Goal: Task Accomplishment & Management: Manage account settings

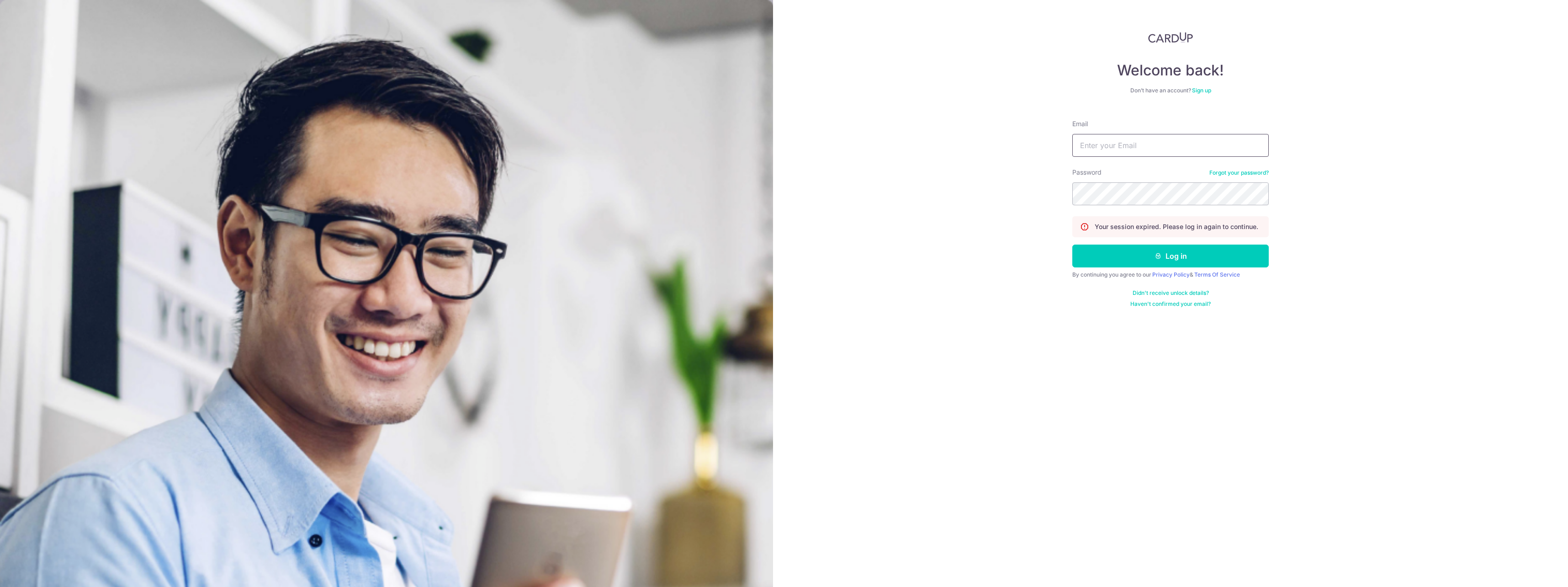
click at [1122, 153] on input "Email" at bounding box center [1171, 146] width 197 height 23
type input "[EMAIL_ADDRESS][DOMAIN_NAME]"
click at [1165, 248] on button "Log in" at bounding box center [1171, 256] width 197 height 23
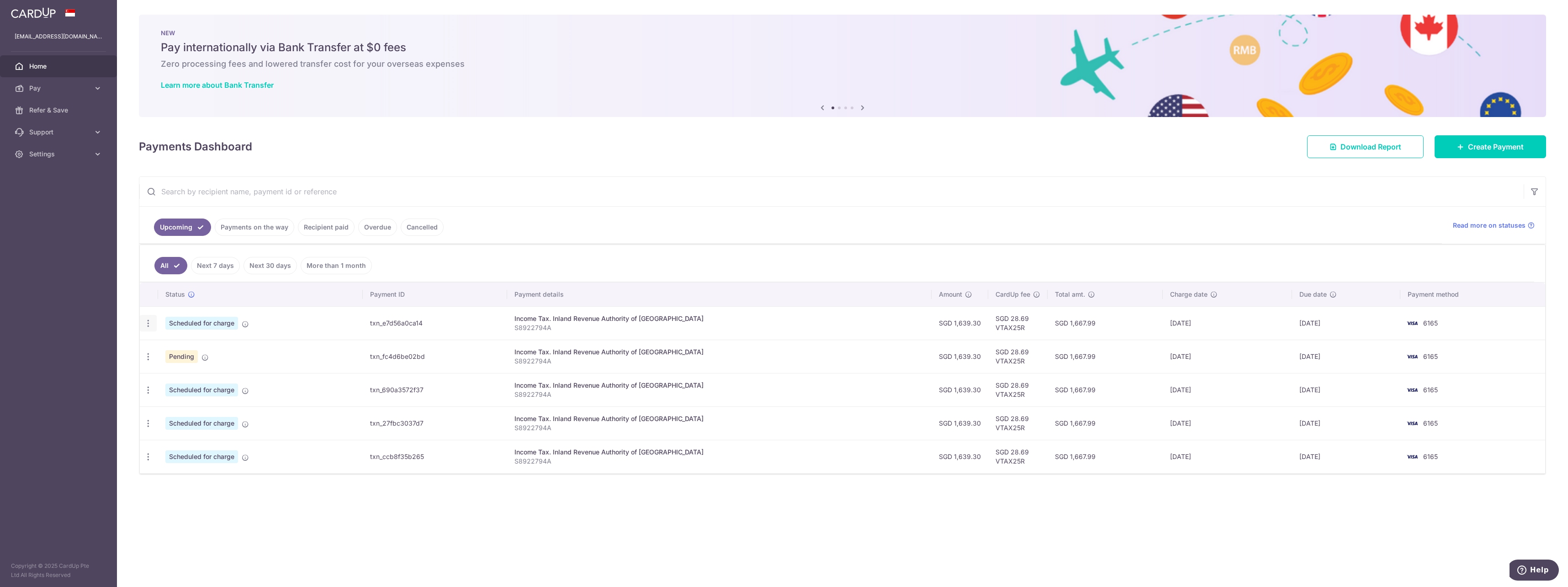
click at [147, 322] on icon "button" at bounding box center [149, 323] width 10 height 10
click at [175, 342] on link "Update payment" at bounding box center [187, 348] width 95 height 22
radio input "true"
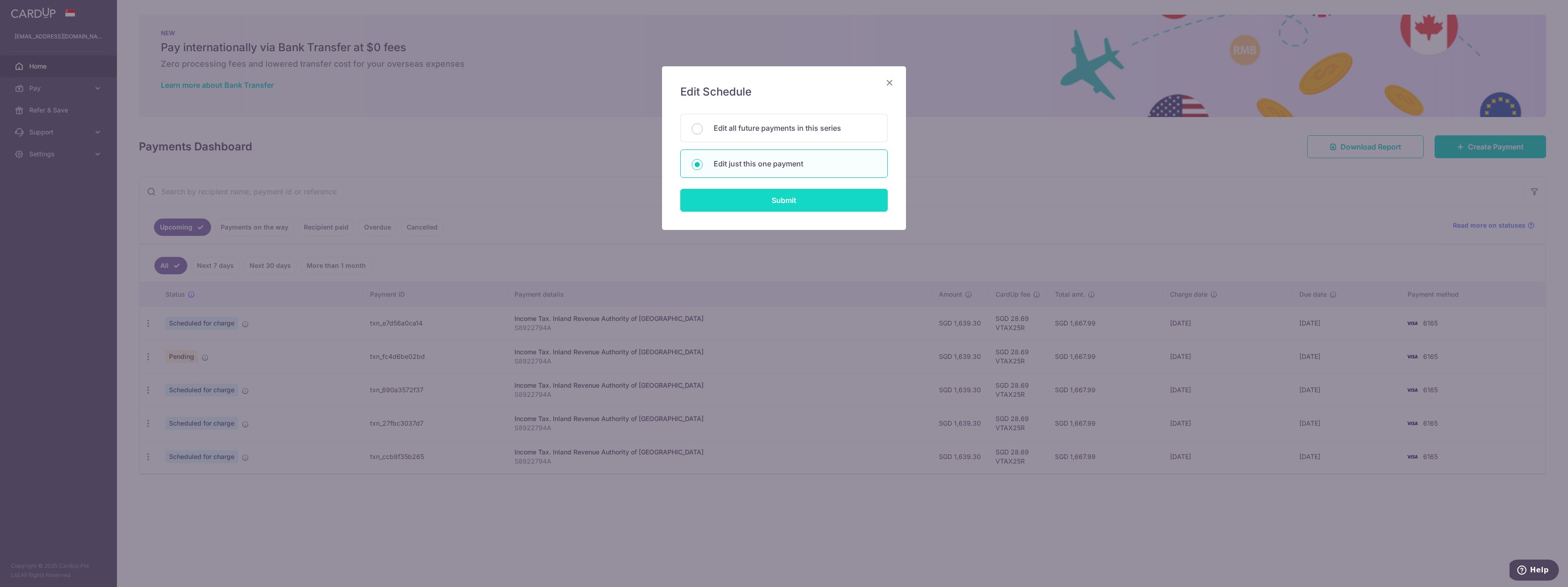
click at [753, 197] on input "Submit" at bounding box center [784, 200] width 208 height 23
radio input "true"
type input "1,639.30"
type input "24/11/2025"
type input "S8922794A"
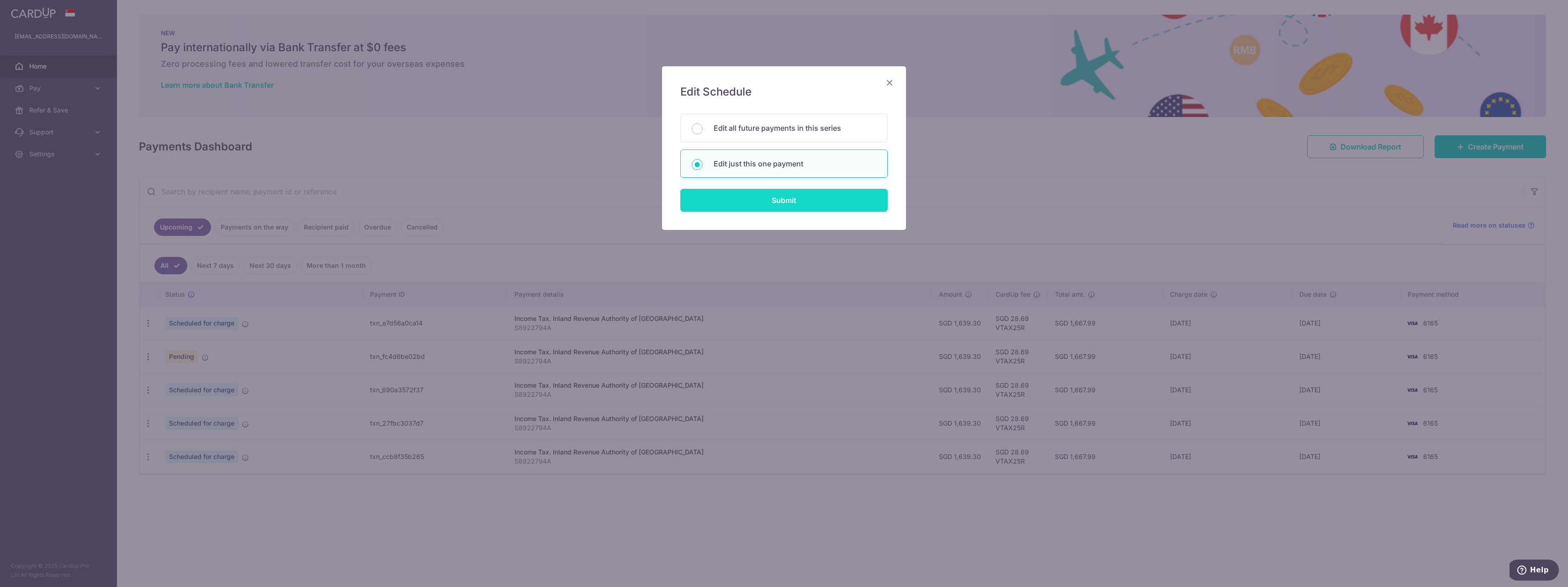
type input "VTAX25R"
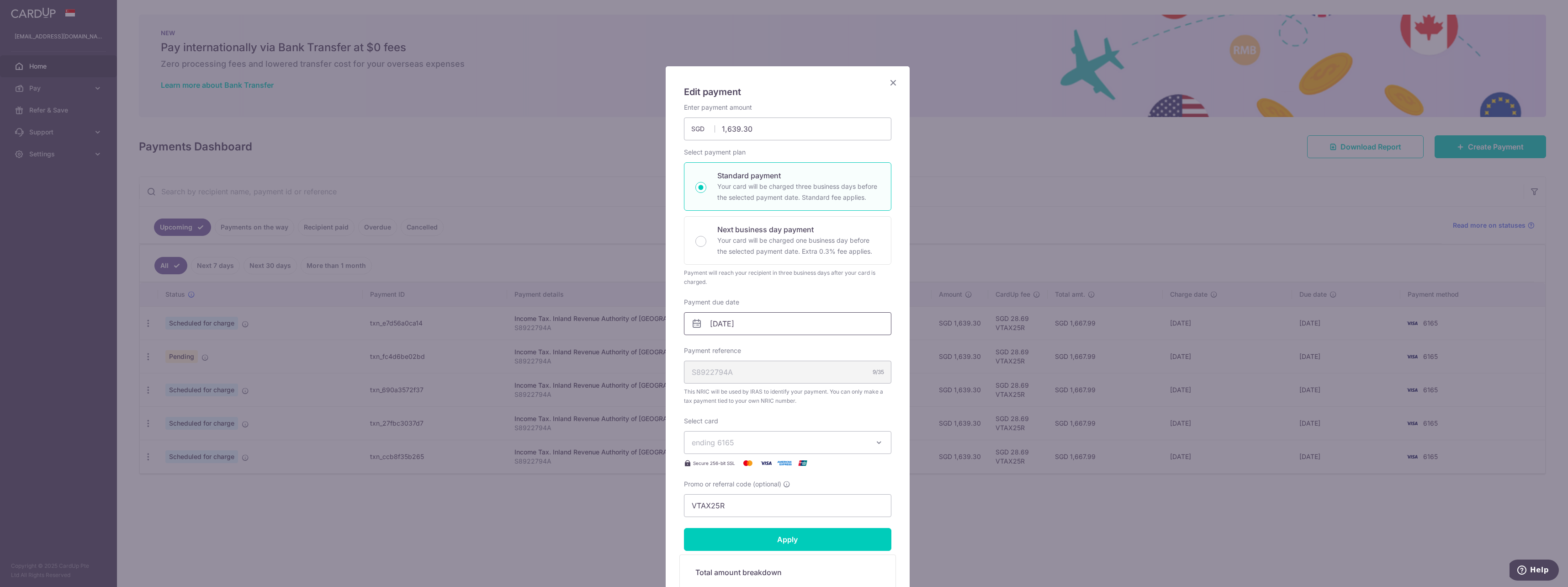
click at [781, 322] on input "24/11/2025" at bounding box center [788, 324] width 208 height 23
click at [791, 404] on link "7" at bounding box center [790, 407] width 15 height 15
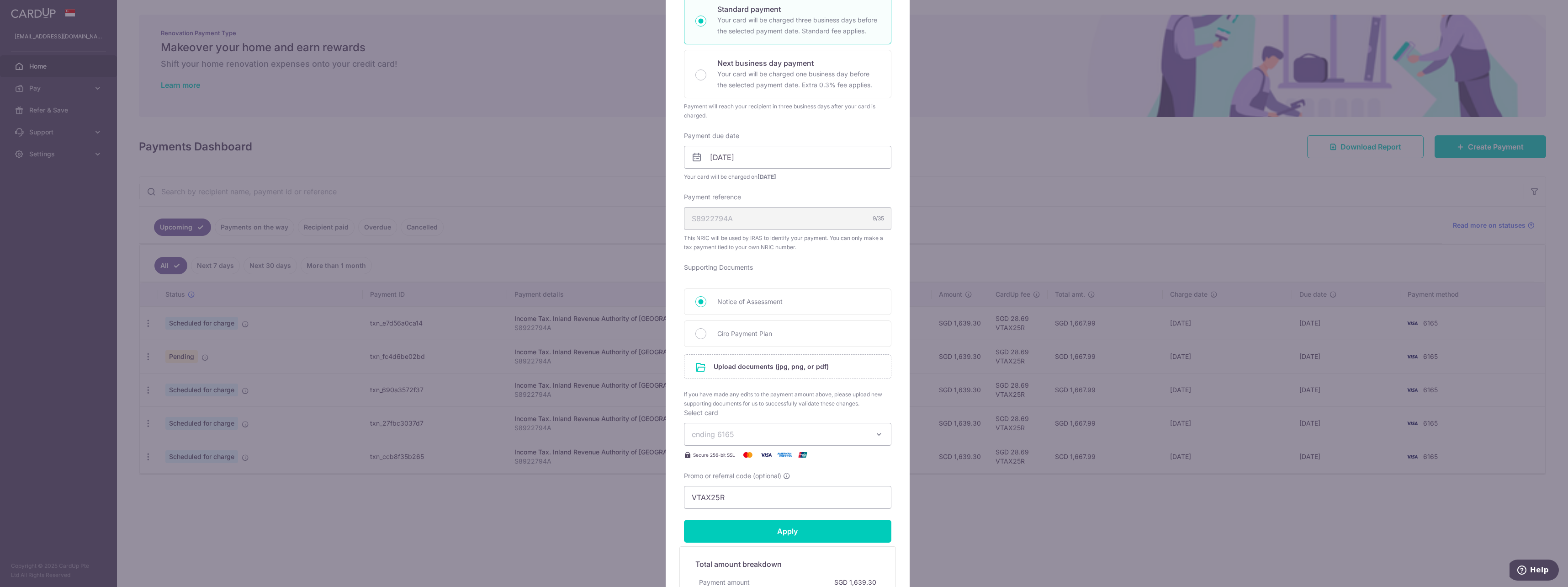
scroll to position [183, 0]
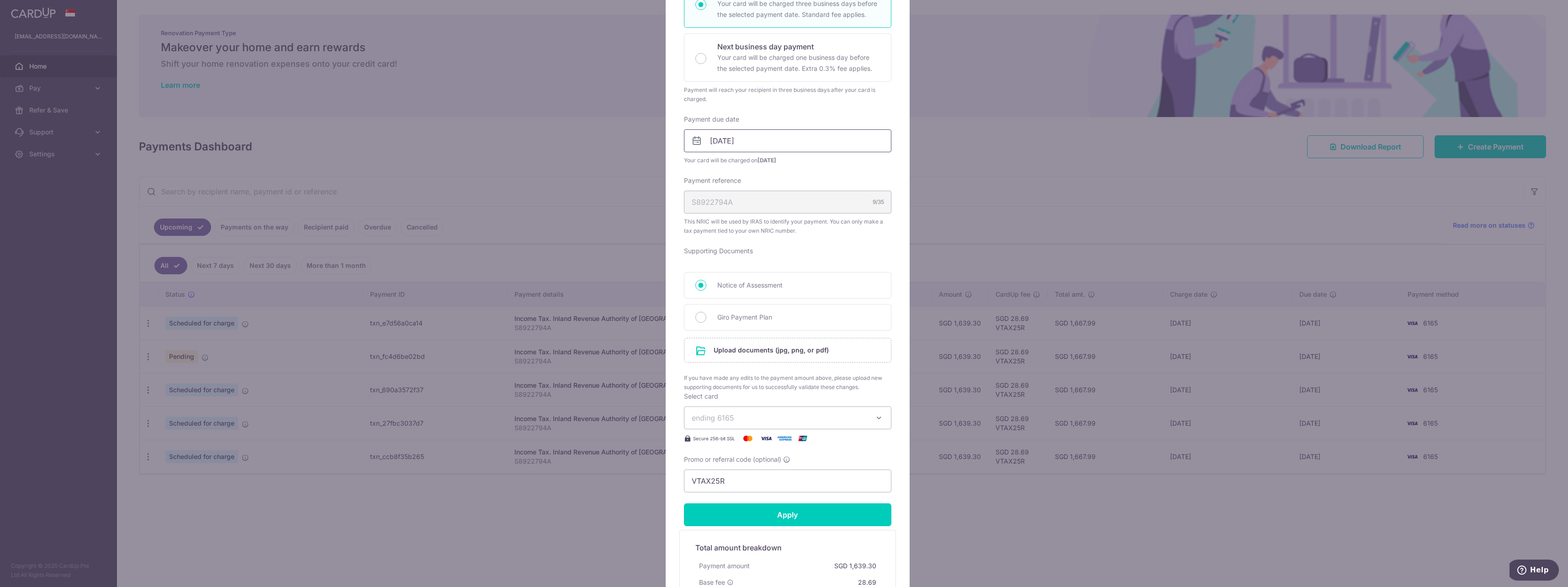
click at [814, 139] on input "07/11/2025" at bounding box center [788, 141] width 208 height 23
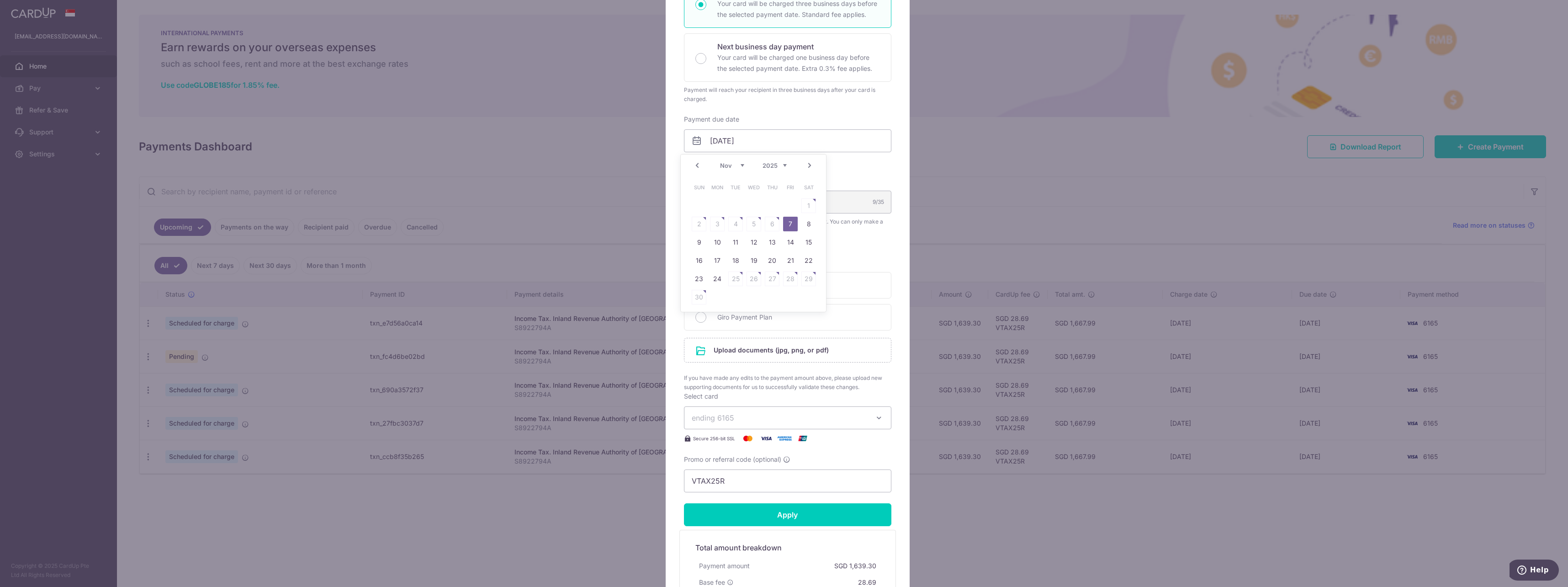
click at [811, 169] on link "Next" at bounding box center [810, 166] width 11 height 11
click at [716, 228] on link "8" at bounding box center [717, 224] width 15 height 15
type input "[DATE]"
click at [761, 320] on span "Giro Payment Plan" at bounding box center [798, 317] width 163 height 11
click at [706, 320] on input "Giro Payment Plan" at bounding box center [701, 317] width 11 height 11
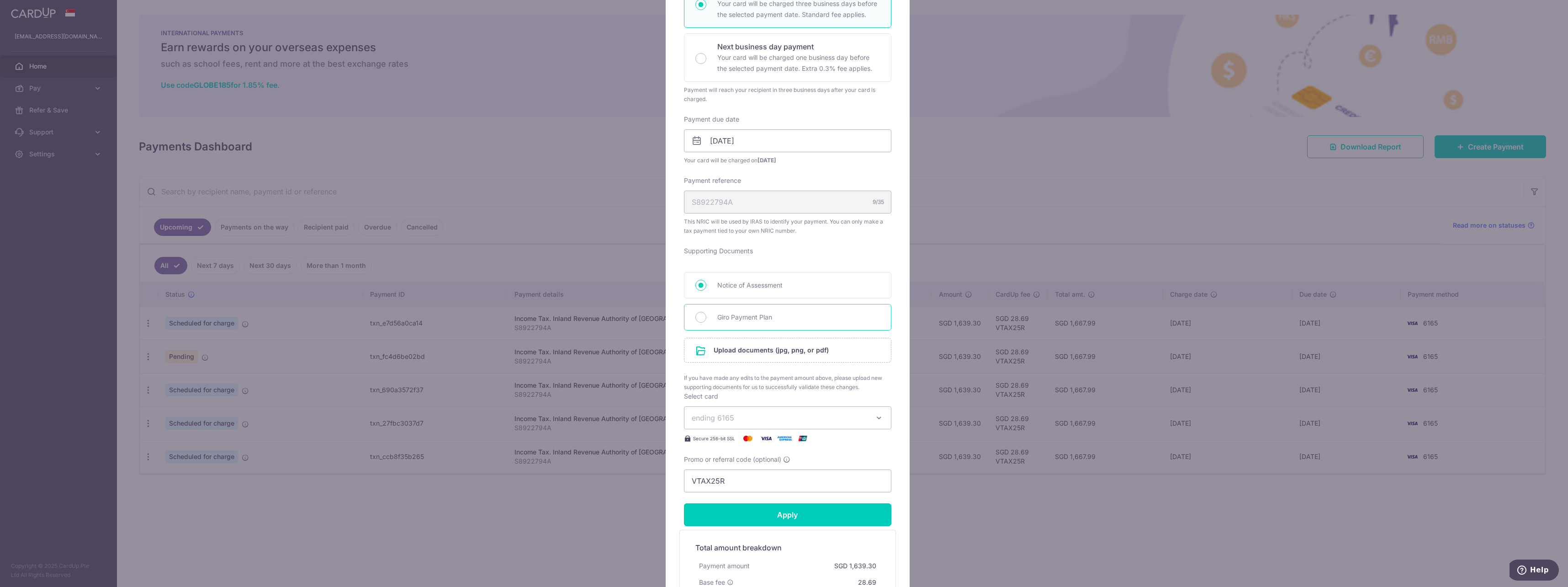
radio input "true"
click at [756, 354] on input "file" at bounding box center [787, 350] width 206 height 24
click at [729, 152] on input "[DATE]" at bounding box center [788, 141] width 208 height 23
click at [693, 160] on link "Prev" at bounding box center [697, 166] width 11 height 11
click at [795, 226] on link "7" at bounding box center [790, 224] width 15 height 15
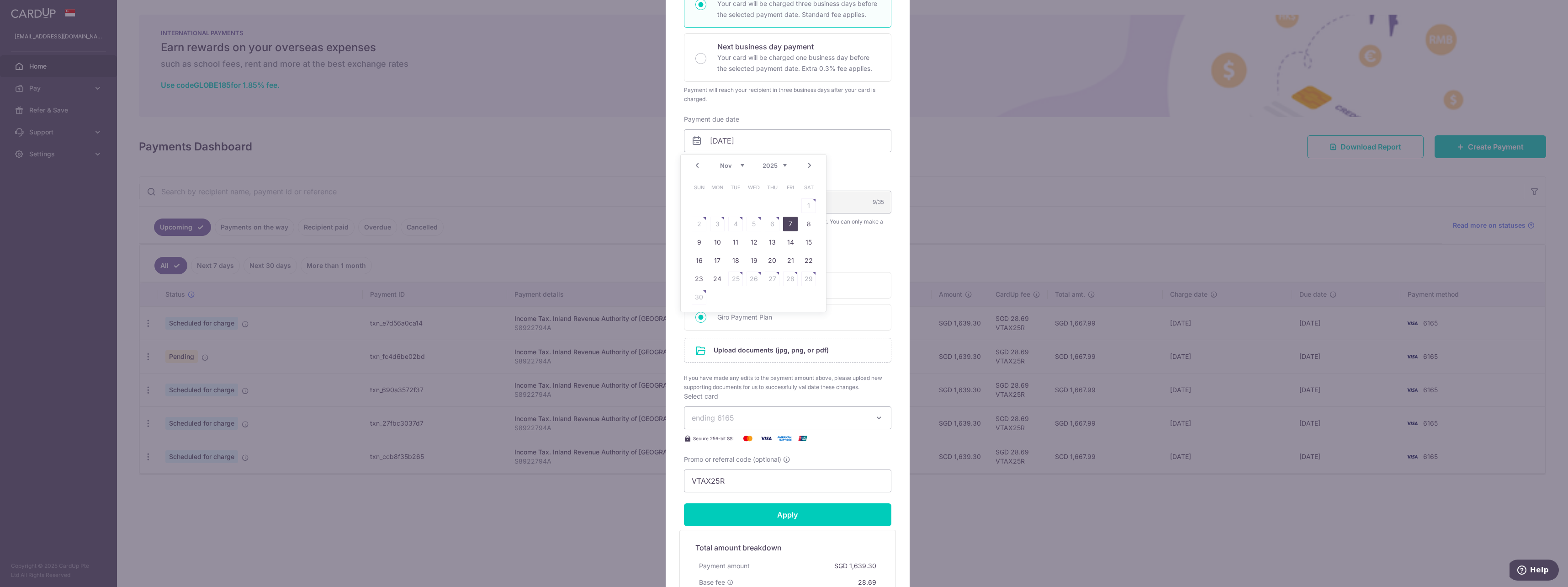
type input "[DATE]"
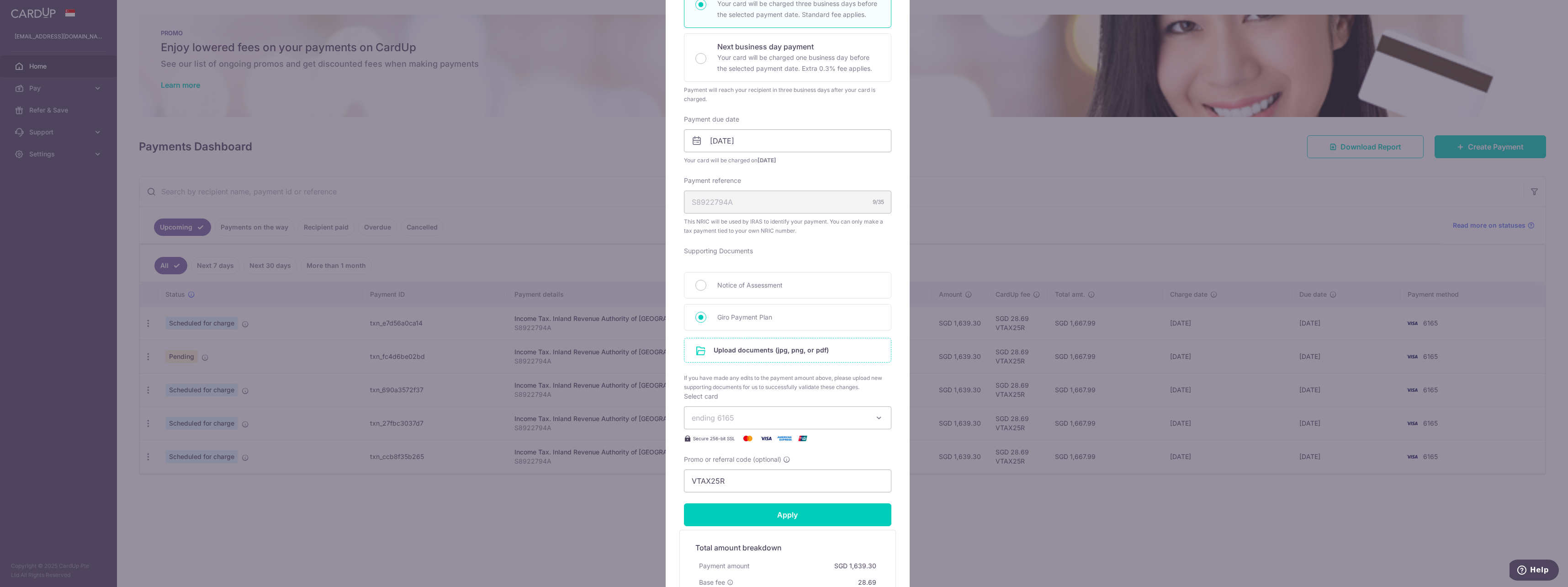
click at [765, 356] on input "file" at bounding box center [787, 350] width 206 height 24
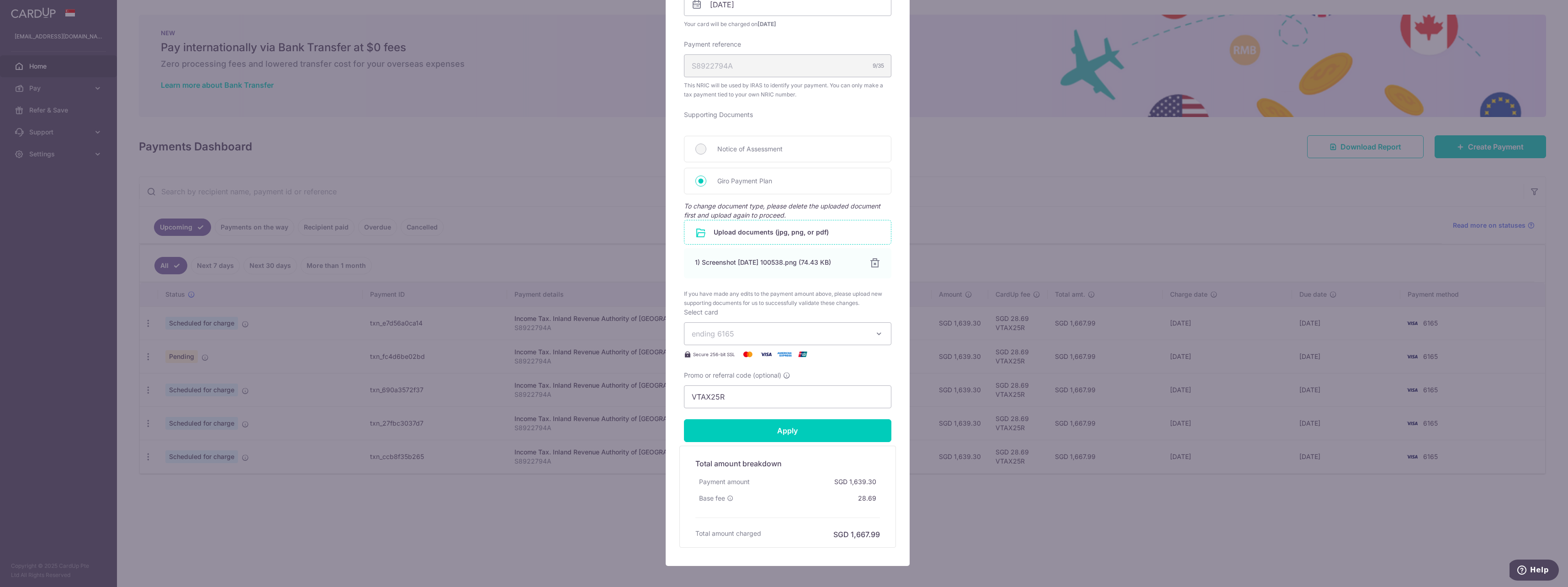
scroll to position [320, 0]
click at [810, 435] on input "Apply" at bounding box center [788, 430] width 208 height 23
type input "Successfully Applied"
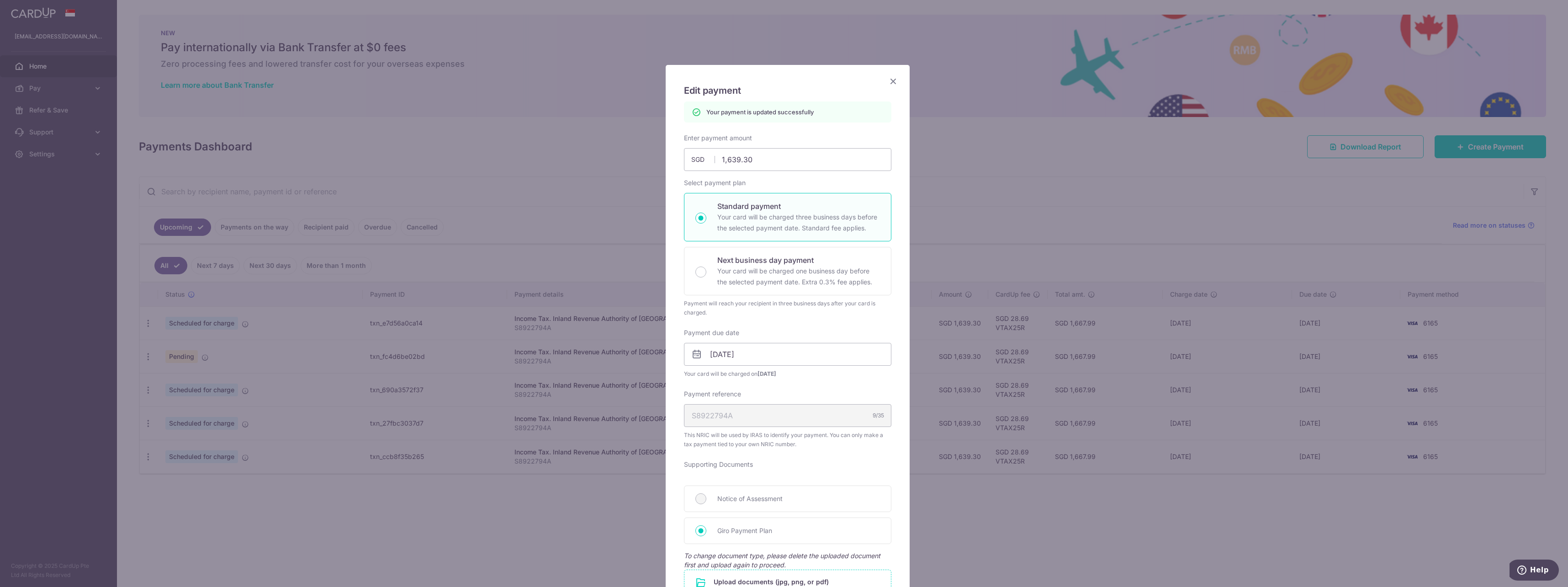
scroll to position [0, 0]
click at [887, 80] on icon "Close" at bounding box center [893, 82] width 11 height 12
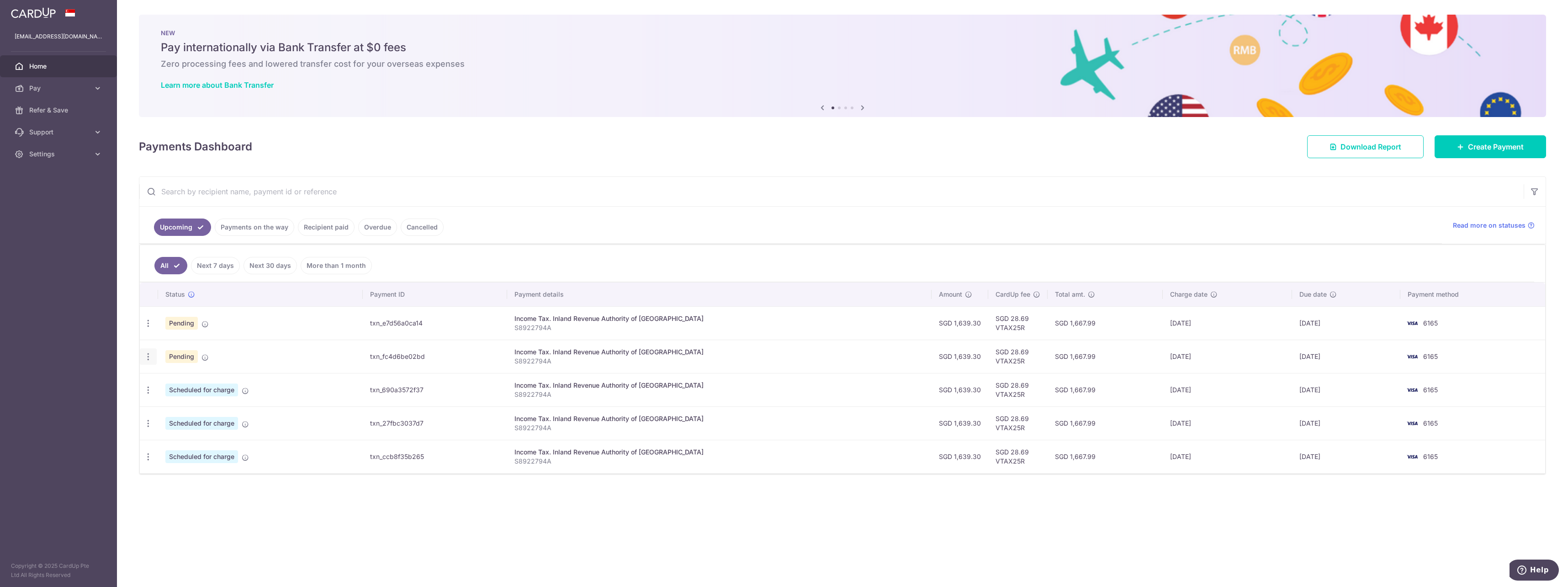
click at [151, 353] on icon "button" at bounding box center [149, 357] width 10 height 10
drag, startPoint x: 183, startPoint y: 370, endPoint x: 194, endPoint y: 385, distance: 18.6
click at [194, 385] on ul "Update payment Cancel payment" at bounding box center [188, 393] width 96 height 53
click at [194, 385] on span "Scheduled for charge" at bounding box center [201, 390] width 72 height 13
click at [148, 356] on icon "button" at bounding box center [149, 357] width 10 height 10
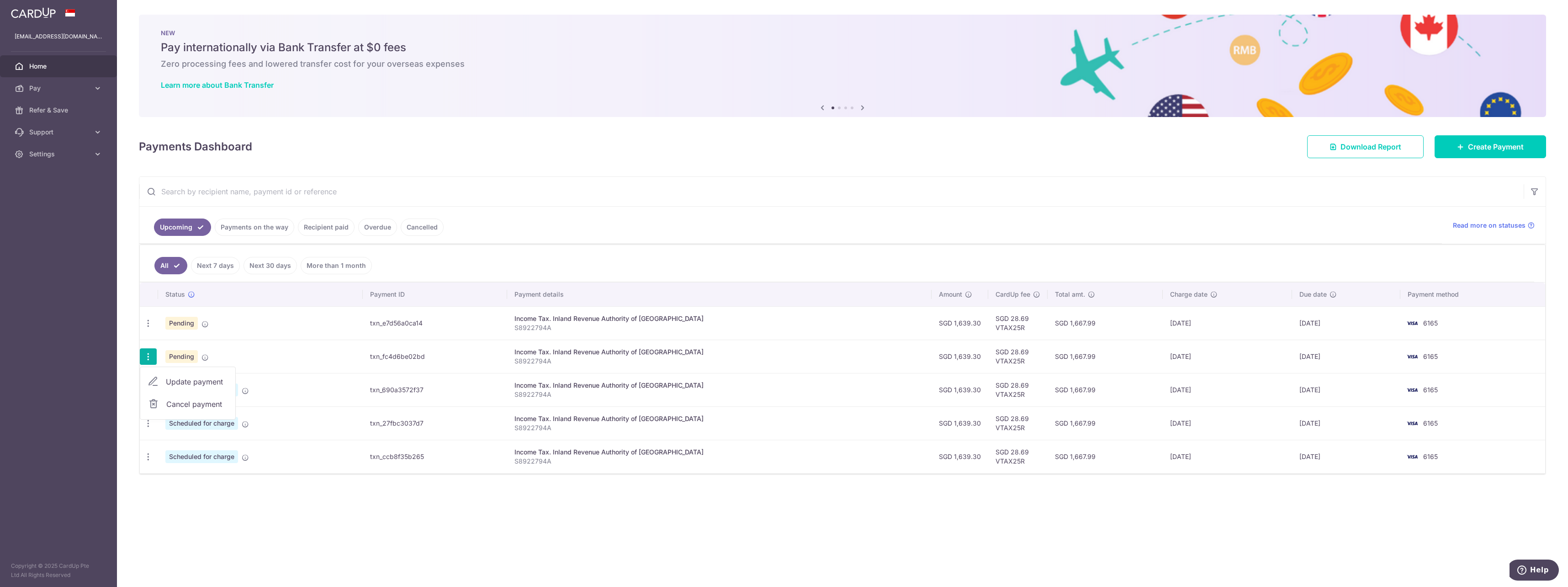
click at [166, 376] on link "Update payment" at bounding box center [187, 382] width 95 height 22
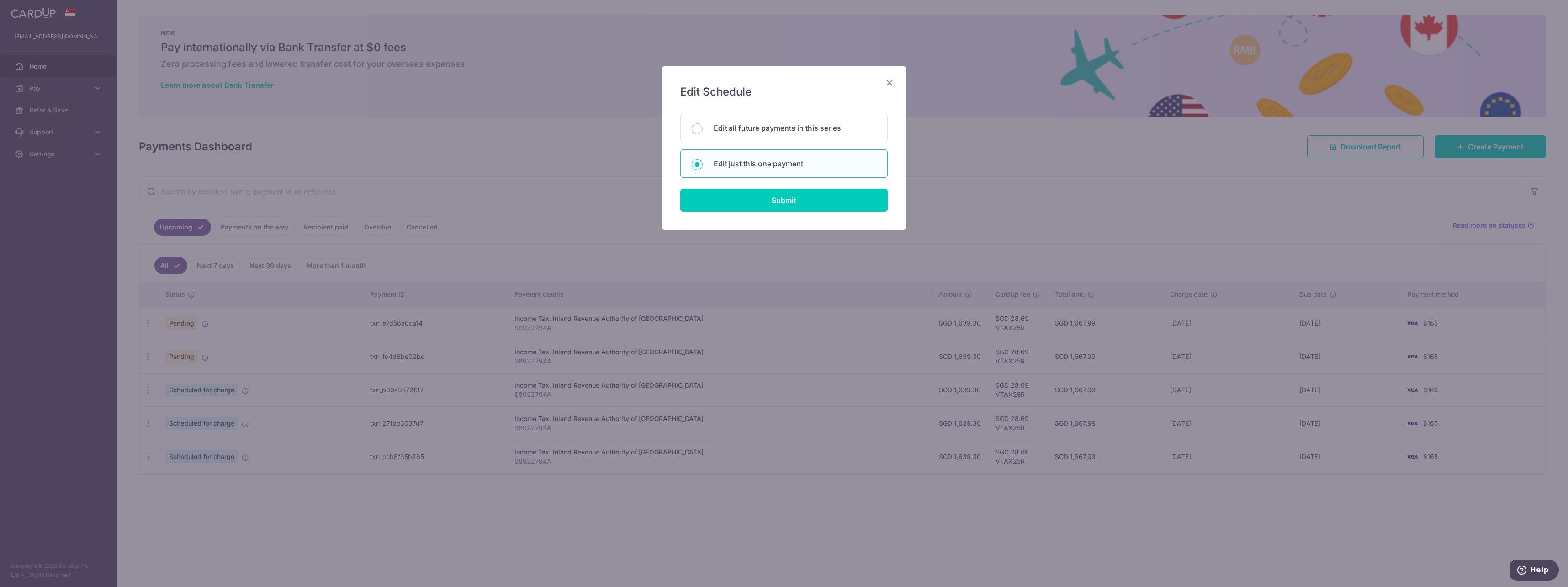
click at [738, 212] on div "Edit Schedule You will be editing all 3 payments to Inland Revenue Authority of…" at bounding box center [784, 148] width 244 height 164
click at [738, 206] on input "Submit" at bounding box center [784, 200] width 208 height 23
radio input "true"
type input "1,639.30"
type input "25/12/2025"
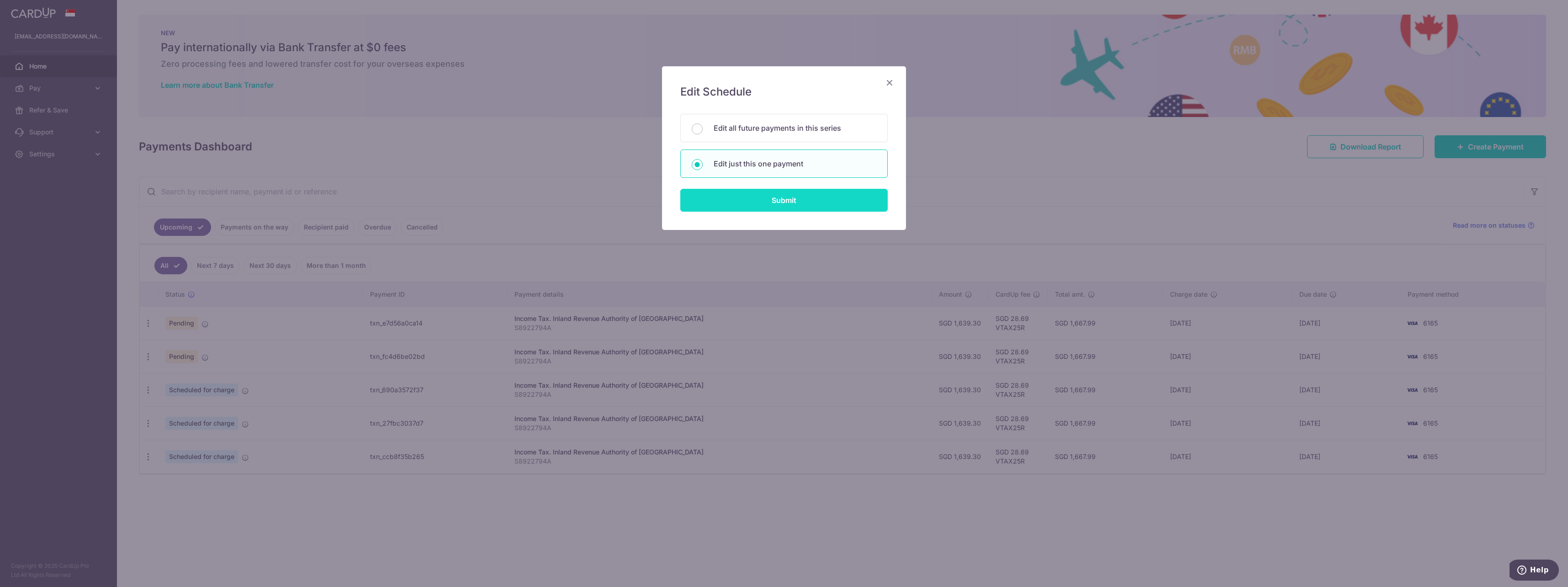
type input "S8922794A"
type input "VTAX25R"
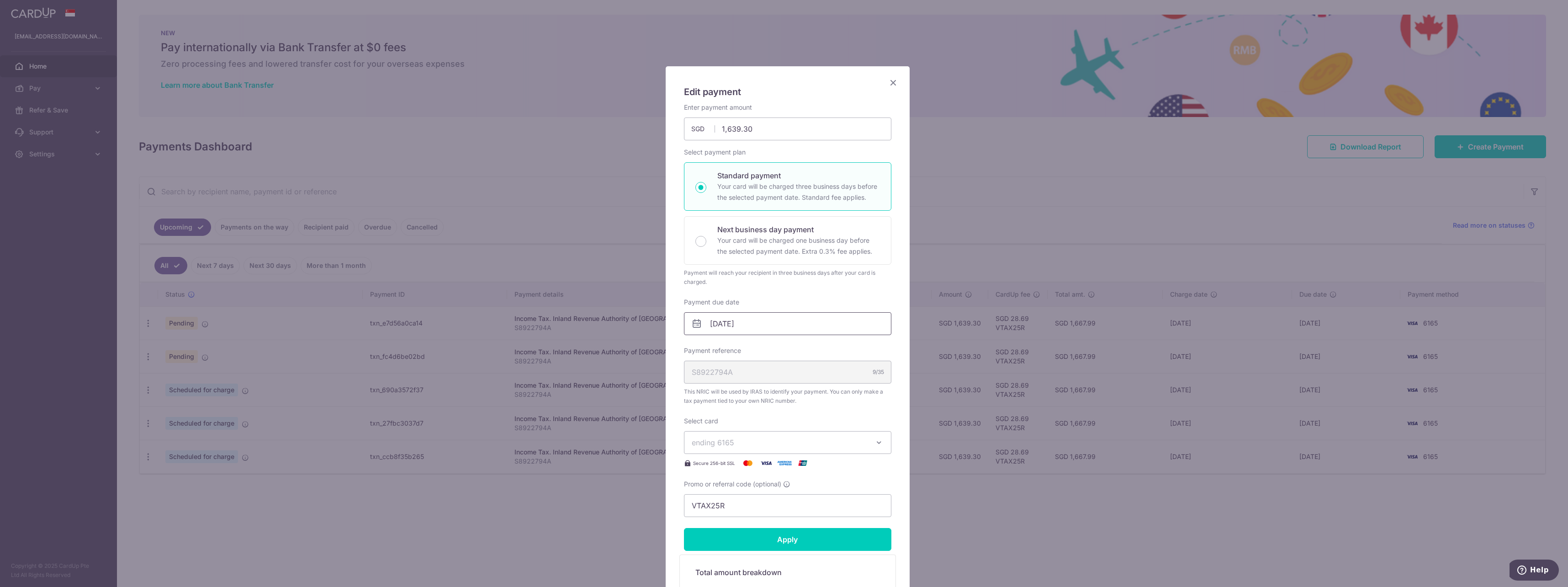
click at [749, 322] on input "25/12/2025" at bounding box center [788, 324] width 208 height 23
click at [713, 404] on link "8" at bounding box center [717, 407] width 15 height 15
type input "08/12/2025"
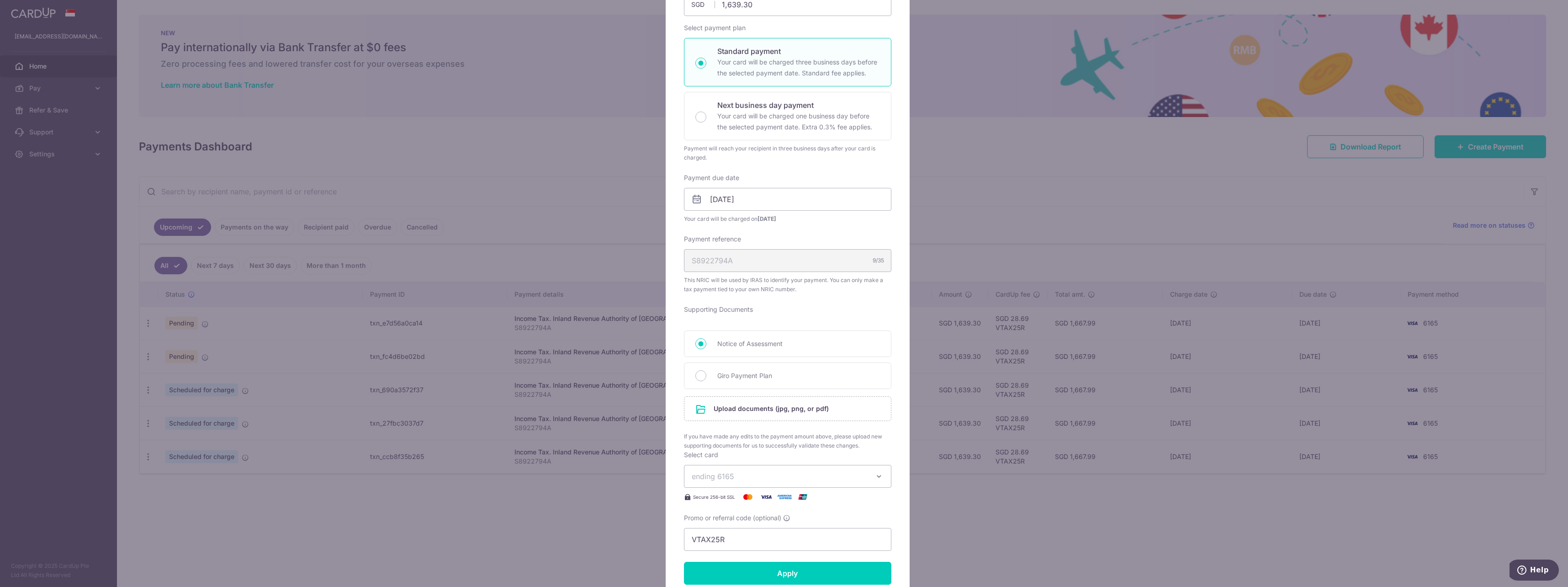
scroll to position [137, 0]
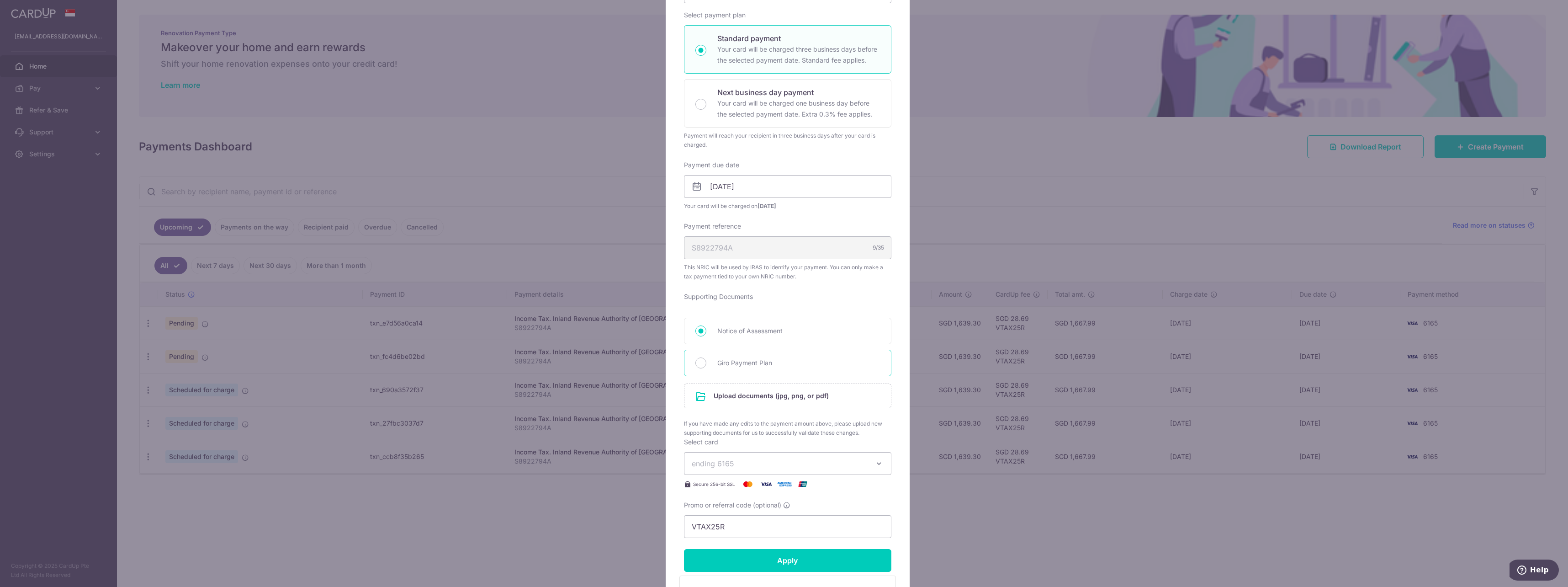
click at [772, 373] on div "Giro Payment Plan" at bounding box center [788, 363] width 208 height 27
click at [765, 399] on input "file" at bounding box center [787, 395] width 206 height 24
click at [695, 365] on input "Giro Payment Plan" at bounding box center [701, 363] width 11 height 11
radio input "true"
click at [716, 390] on input "file" at bounding box center [787, 395] width 206 height 24
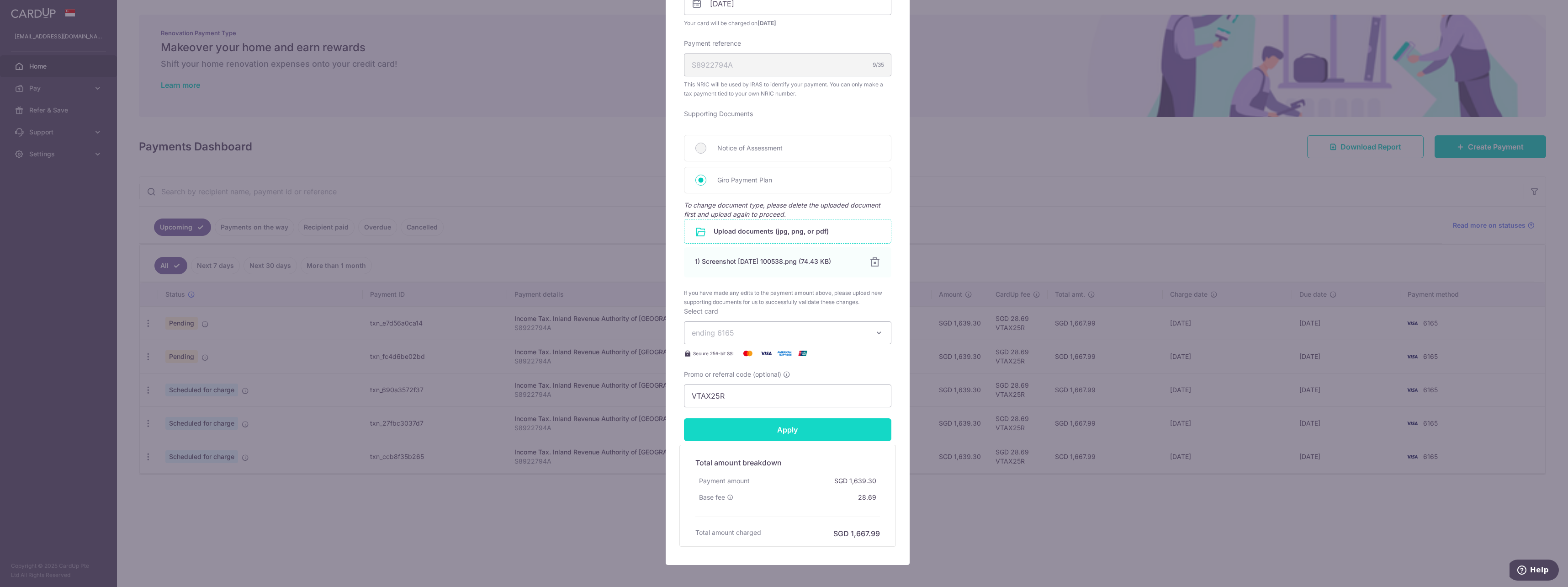
click at [805, 440] on input "Apply" at bounding box center [788, 430] width 208 height 23
type input "Successfully Applied"
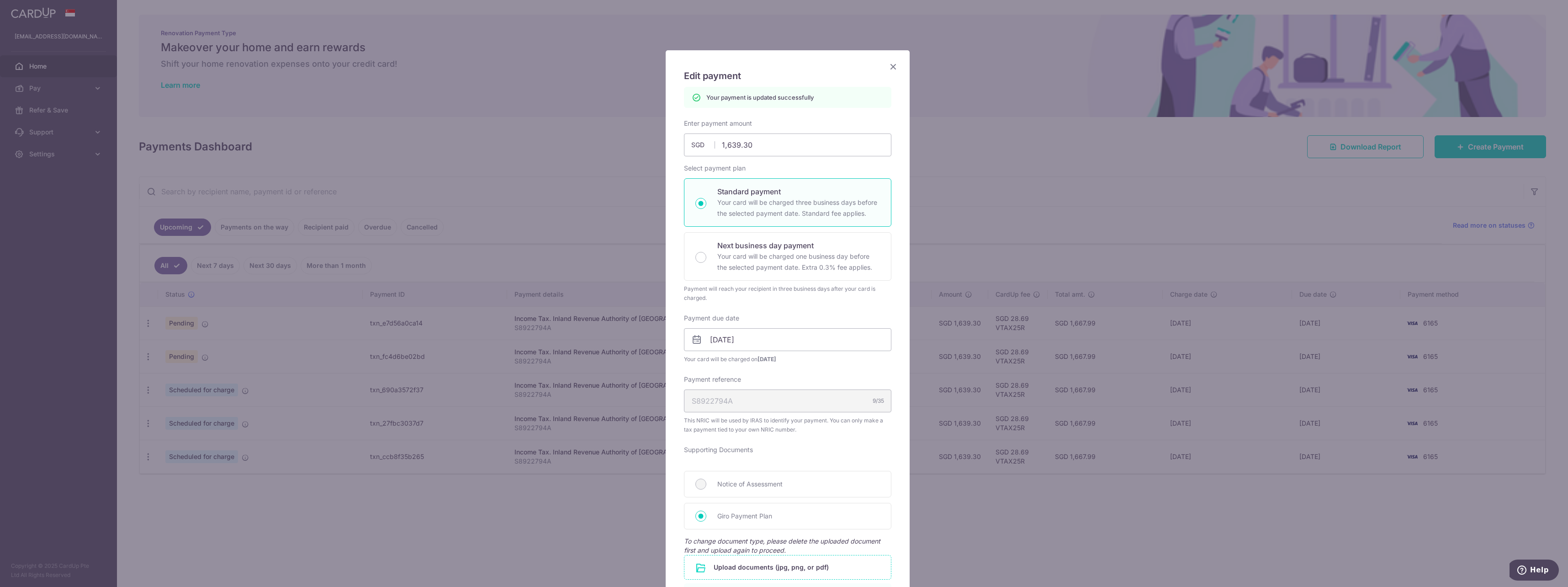
scroll to position [0, 0]
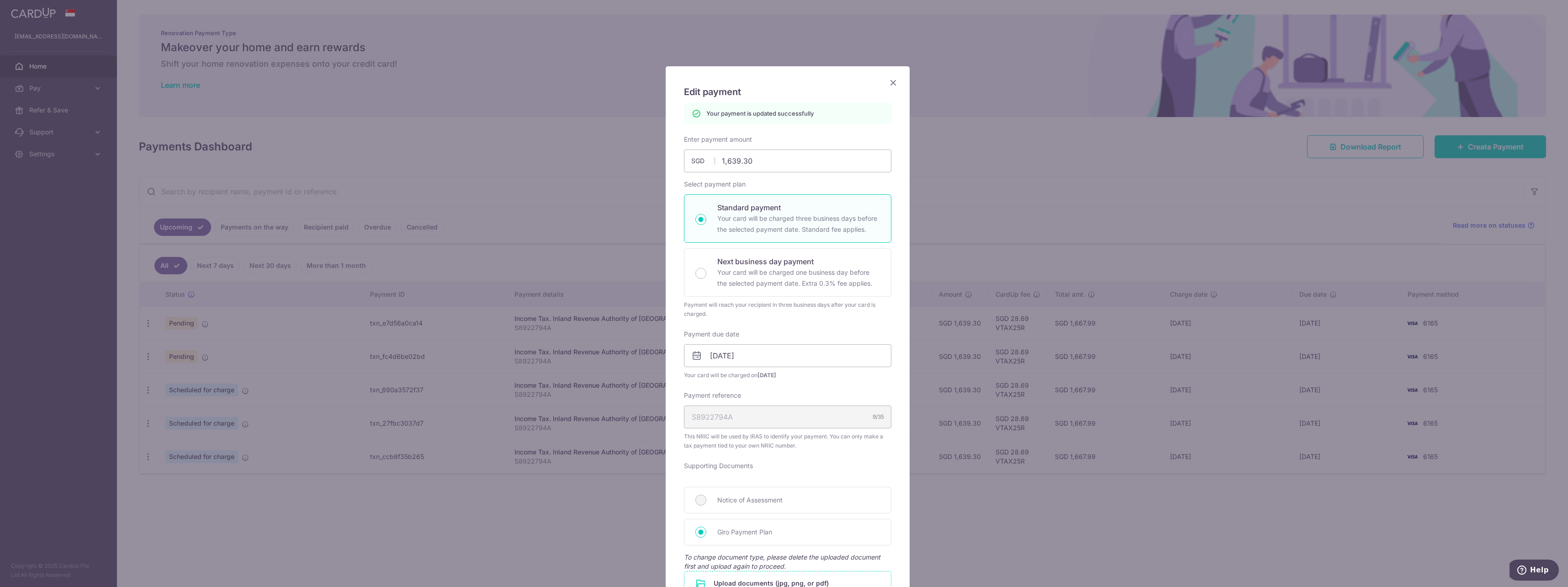
click at [889, 86] on icon "Close" at bounding box center [893, 82] width 11 height 12
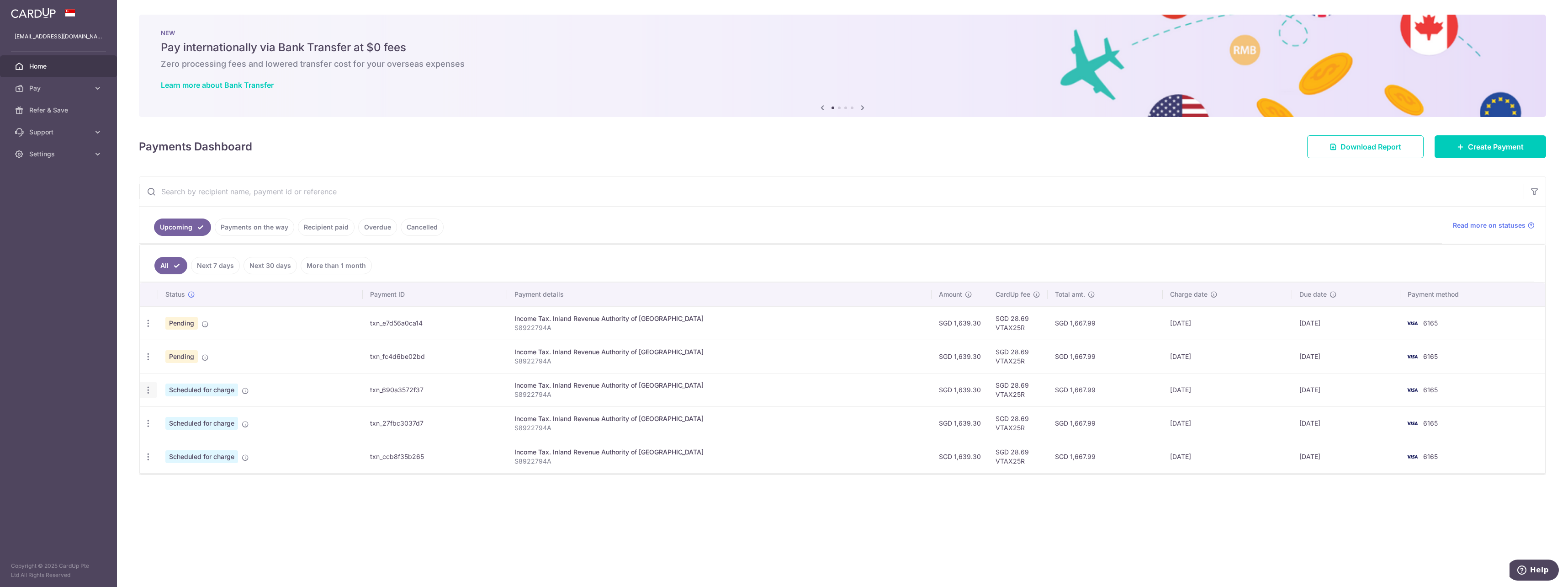
click at [153, 392] on div "Update payment Cancel payment" at bounding box center [149, 390] width 17 height 17
click at [150, 391] on icon "button" at bounding box center [149, 390] width 10 height 10
click at [186, 415] on span "Update payment" at bounding box center [197, 415] width 62 height 11
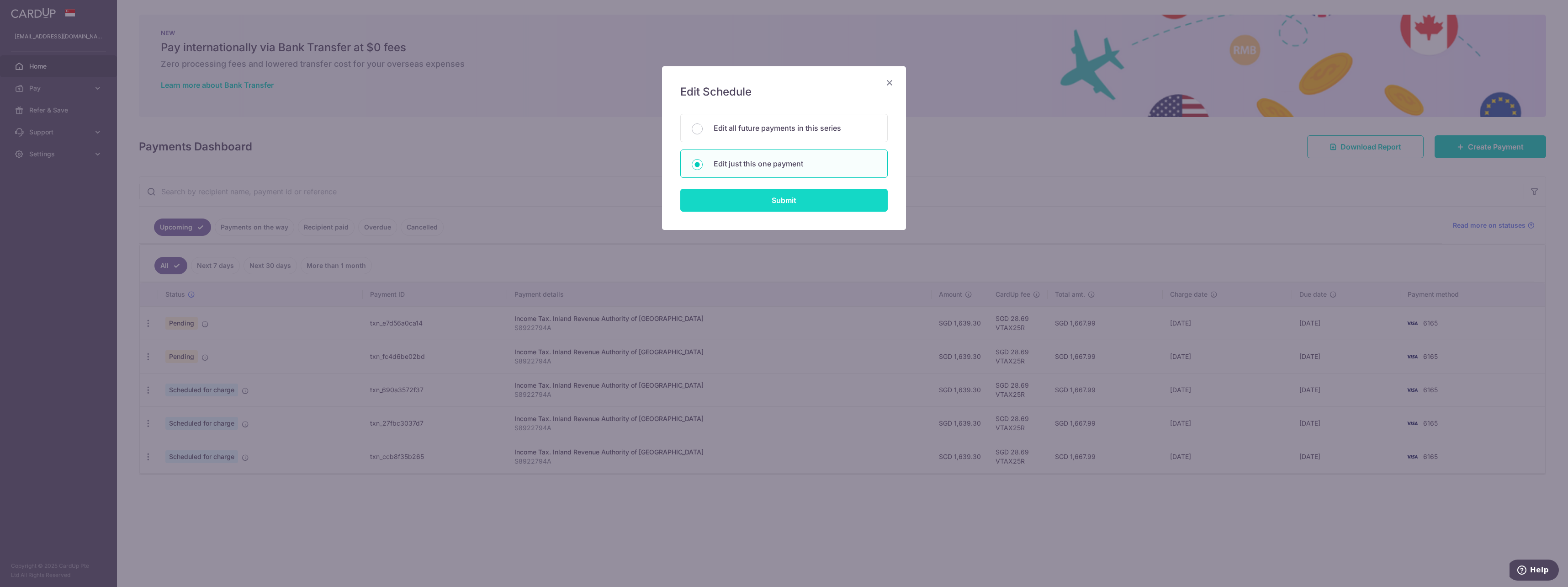
click at [761, 202] on input "Submit" at bounding box center [784, 200] width 208 height 23
radio input "true"
type input "1,639.30"
type input "26/01/2026"
type input "S8922794A"
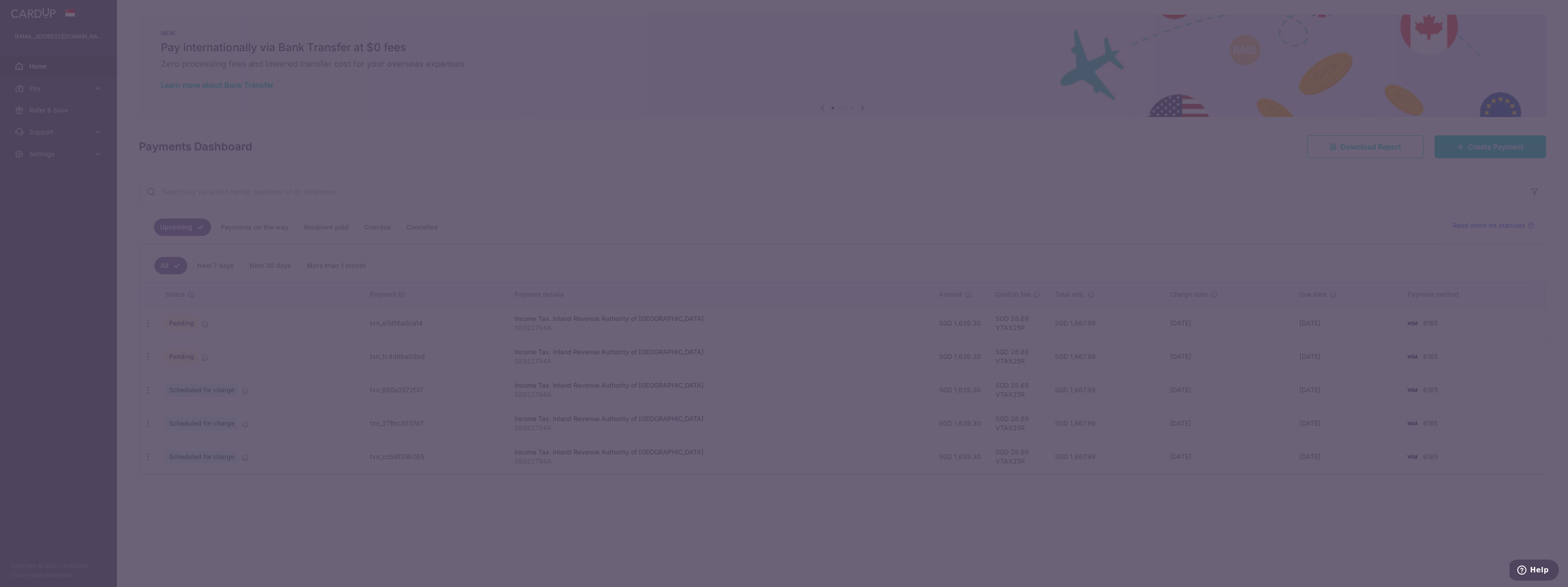
type input "VTAX25R"
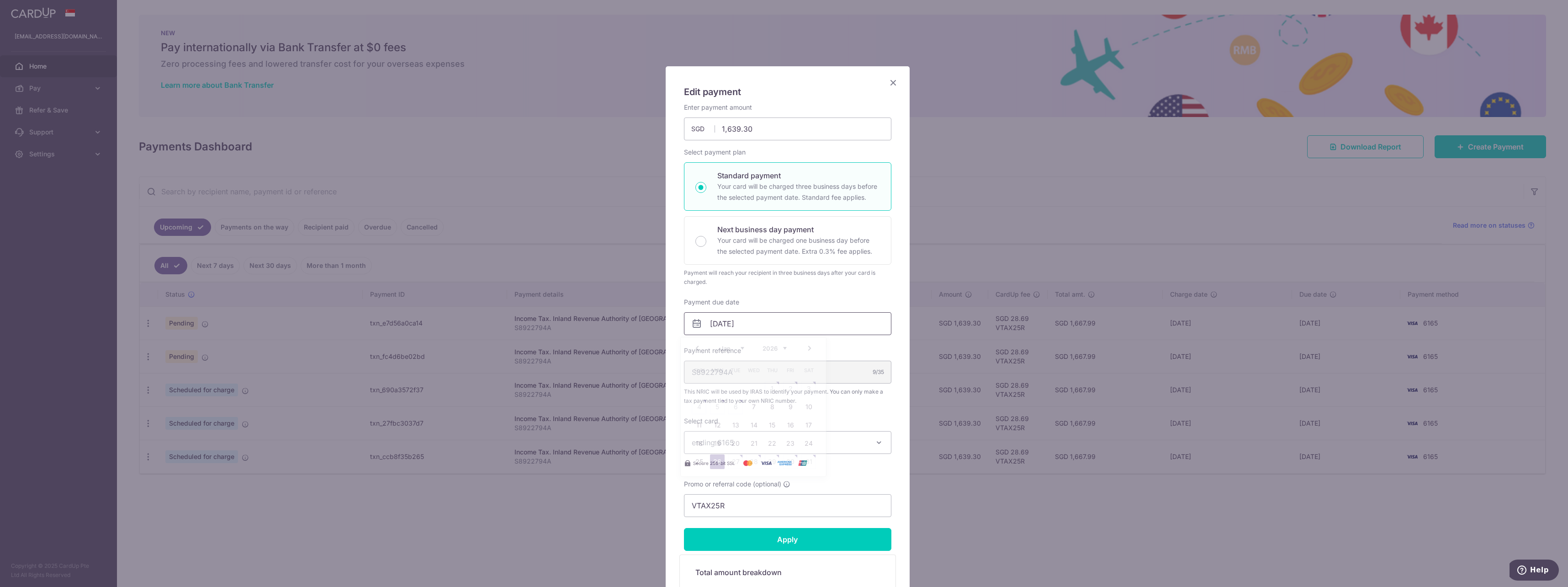
click at [776, 328] on input "26/01/2026" at bounding box center [788, 324] width 208 height 23
click at [755, 401] on link "7" at bounding box center [754, 407] width 15 height 15
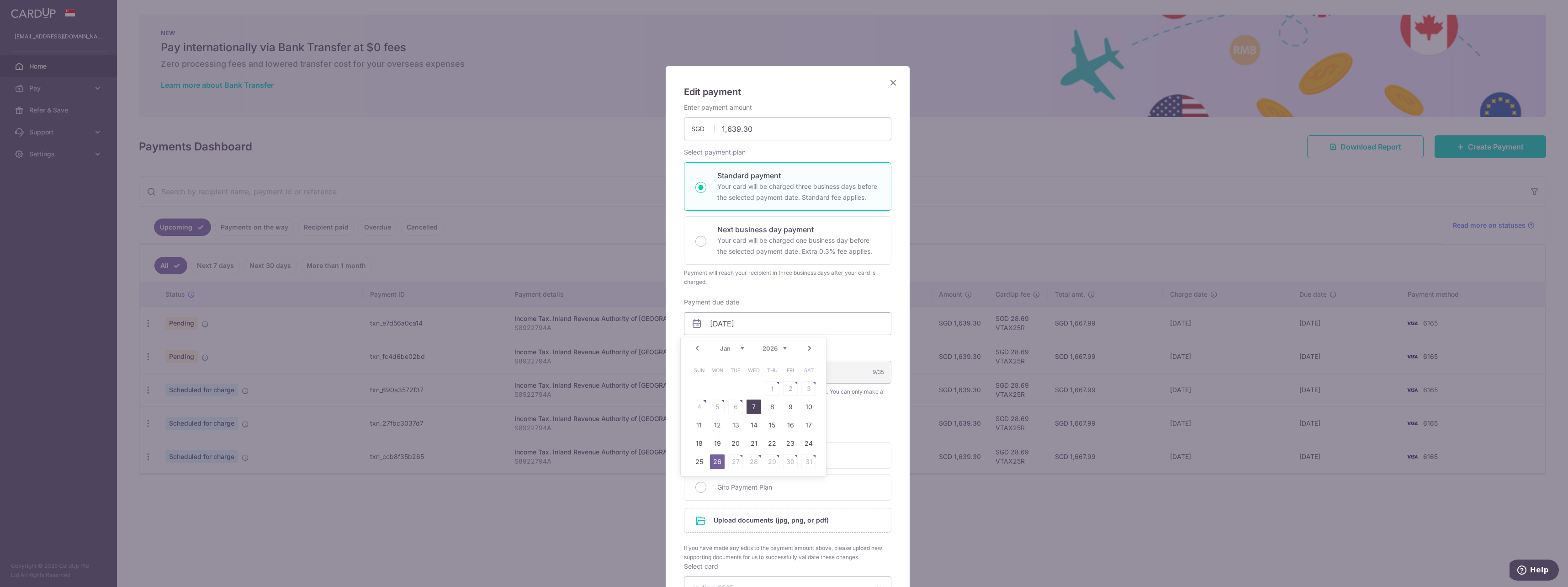
type input "[DATE]"
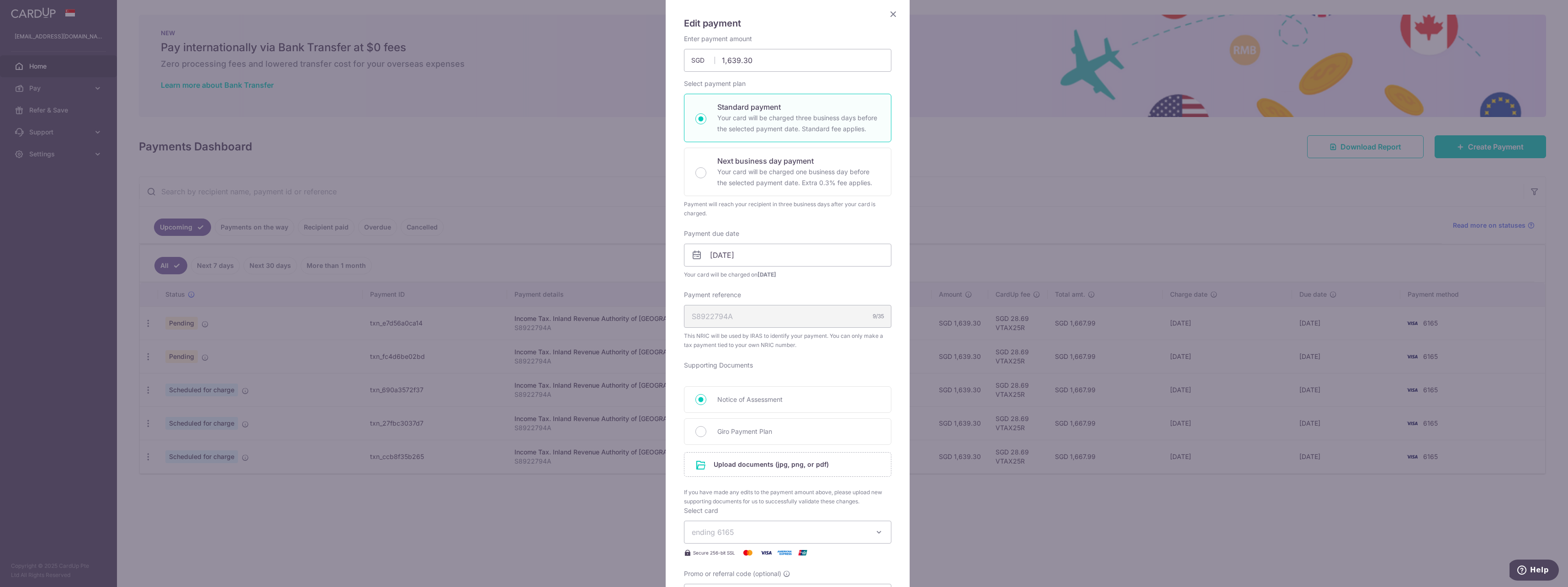
scroll to position [137, 0]
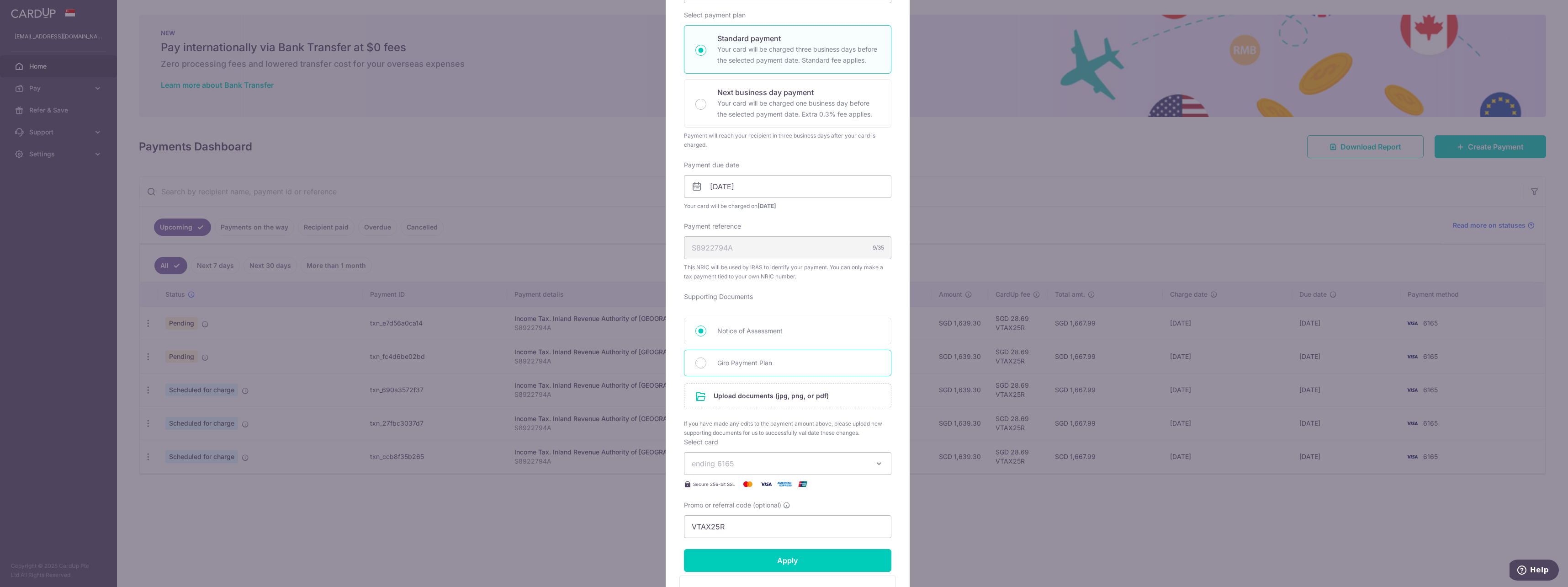
click at [724, 372] on div "Giro Payment Plan" at bounding box center [788, 363] width 208 height 27
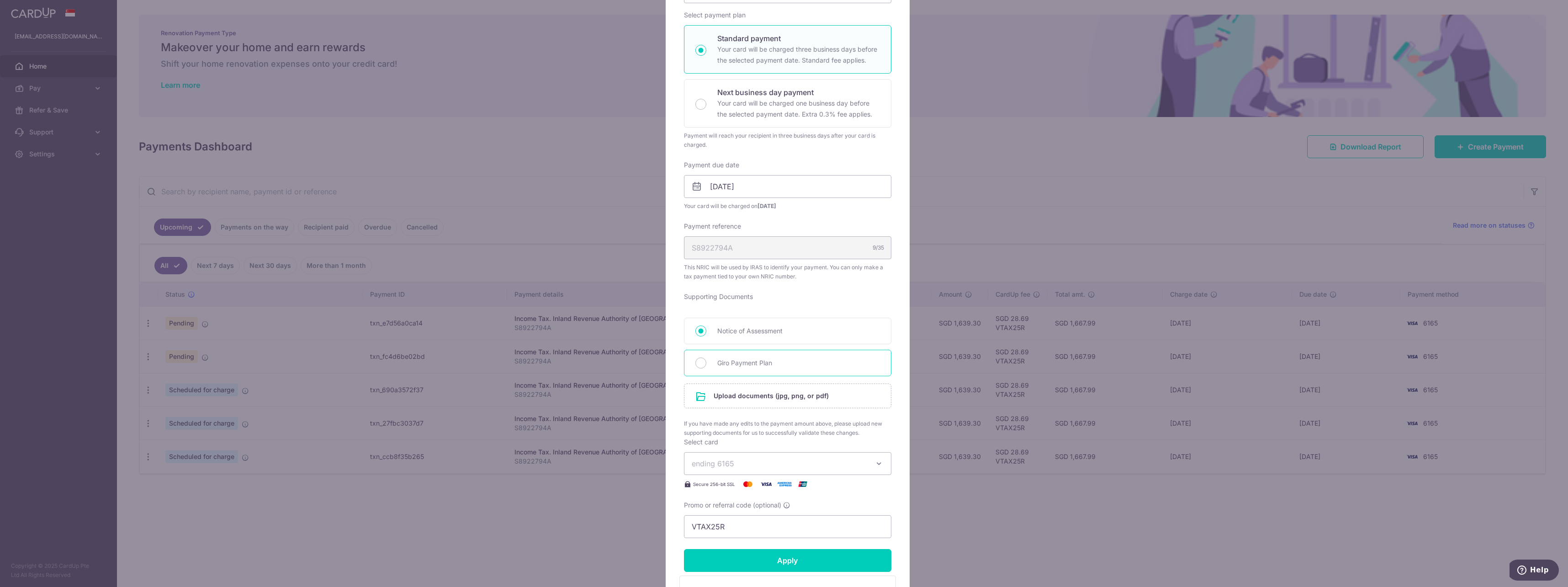
click at [702, 366] on div "Giro Payment Plan" at bounding box center [788, 363] width 208 height 27
click at [699, 364] on input "Giro Payment Plan" at bounding box center [701, 363] width 11 height 11
radio input "true"
click at [715, 396] on input "file" at bounding box center [787, 395] width 206 height 24
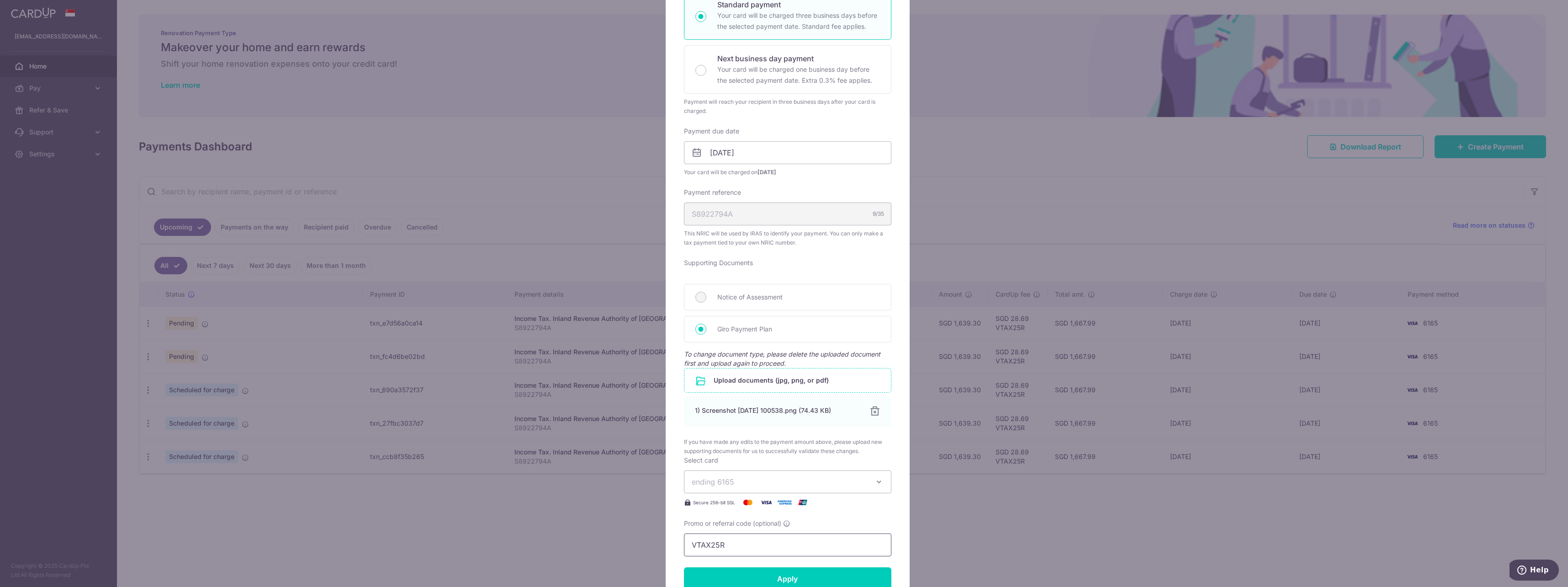
scroll to position [228, 0]
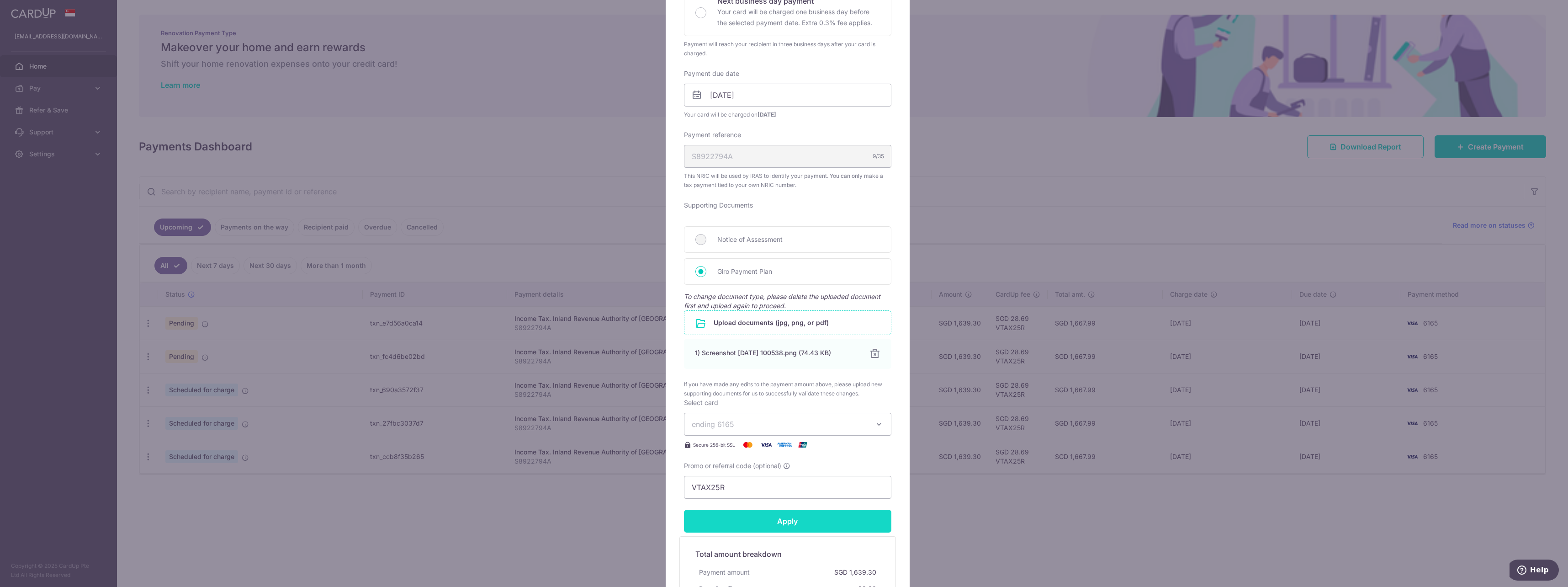
click at [799, 515] on input "Apply" at bounding box center [788, 521] width 208 height 23
type input "Successfully Applied"
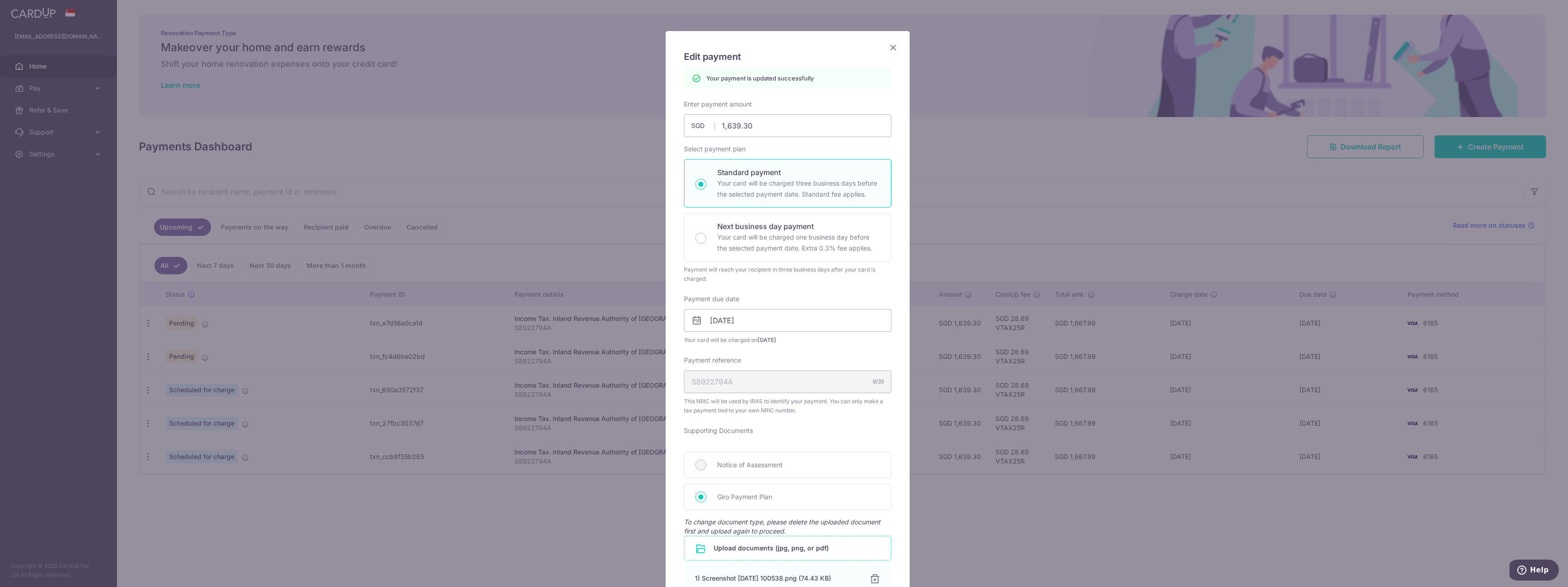
scroll to position [0, 0]
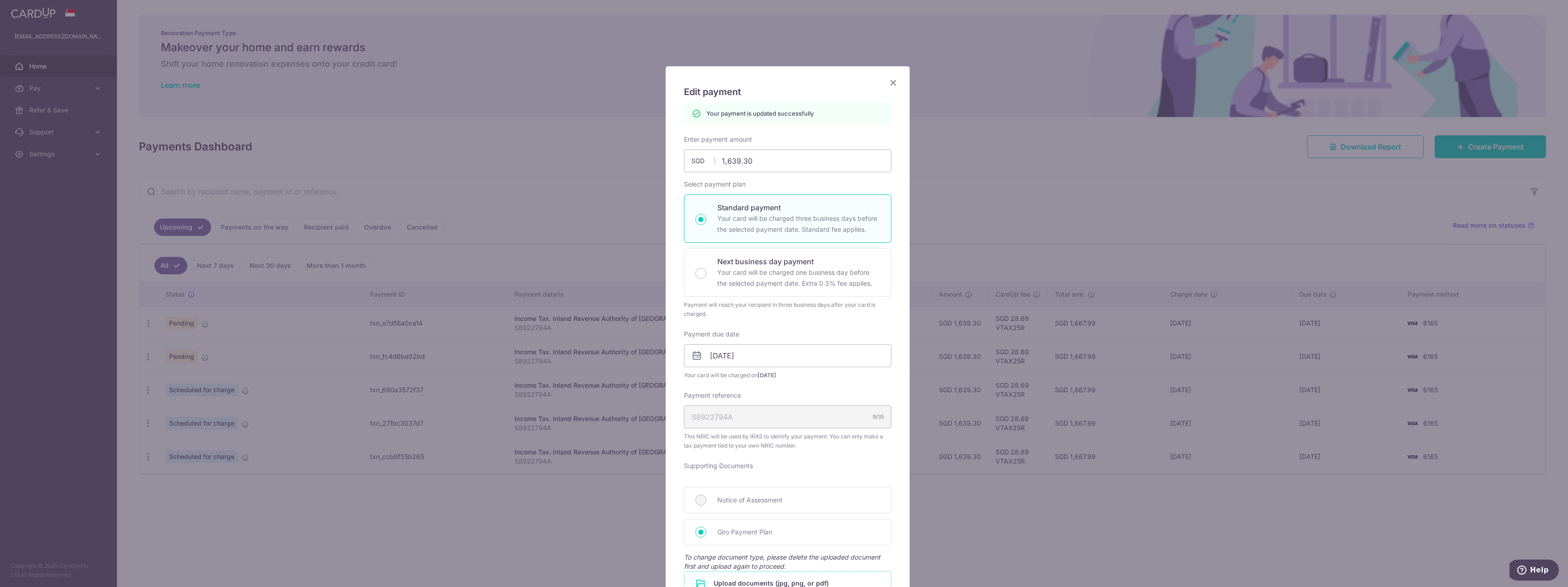
click at [883, 72] on div "Edit payment By clicking apply, you will make changes to all payments to Inland…" at bounding box center [788, 491] width 244 height 851
click at [887, 82] on icon "Close" at bounding box center [893, 82] width 11 height 12
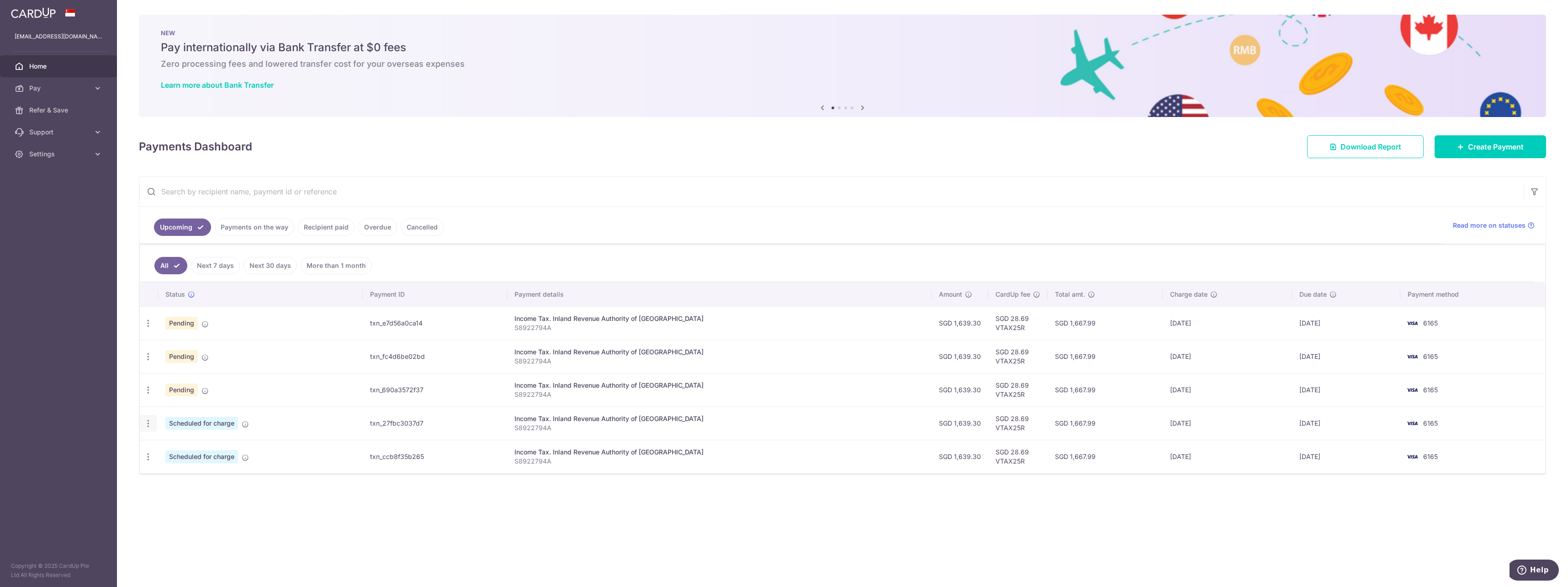
click at [152, 426] on icon "button" at bounding box center [149, 424] width 10 height 10
click at [182, 446] on span "Update payment" at bounding box center [197, 448] width 62 height 11
radio input "true"
type input "1,639.30"
type input "23/02/2026"
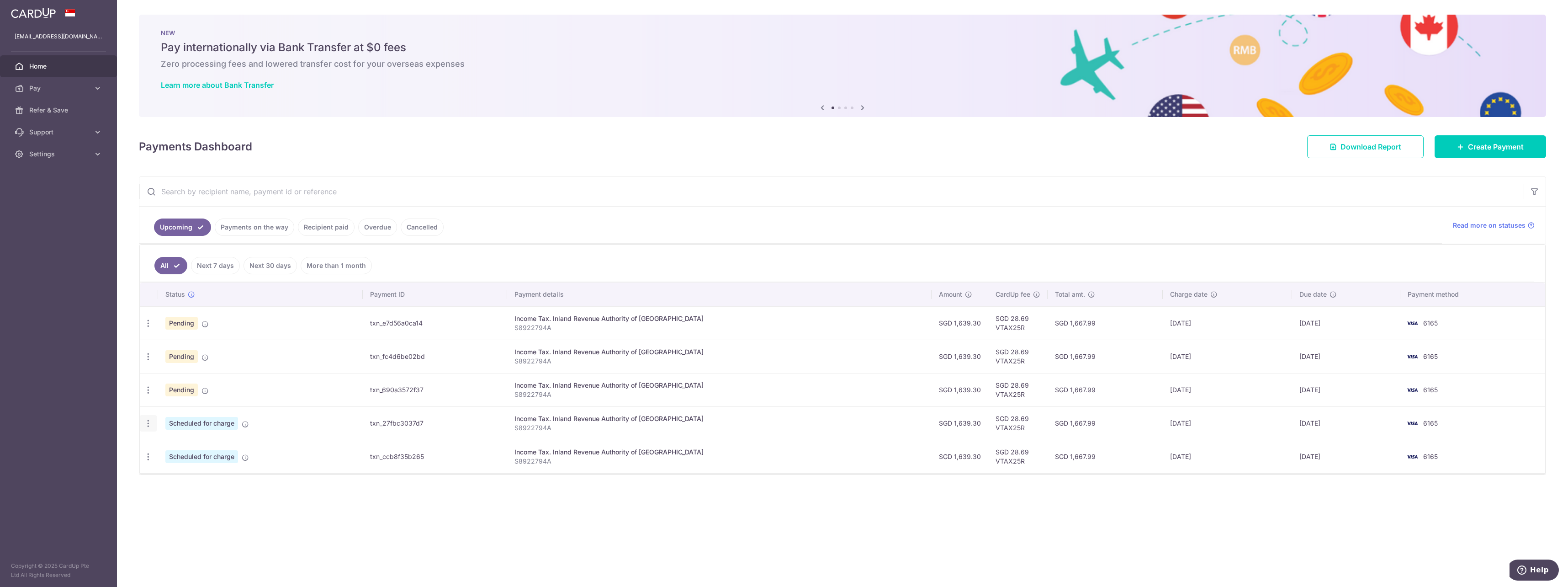
type input "S8922794A"
type input "VTAX25R"
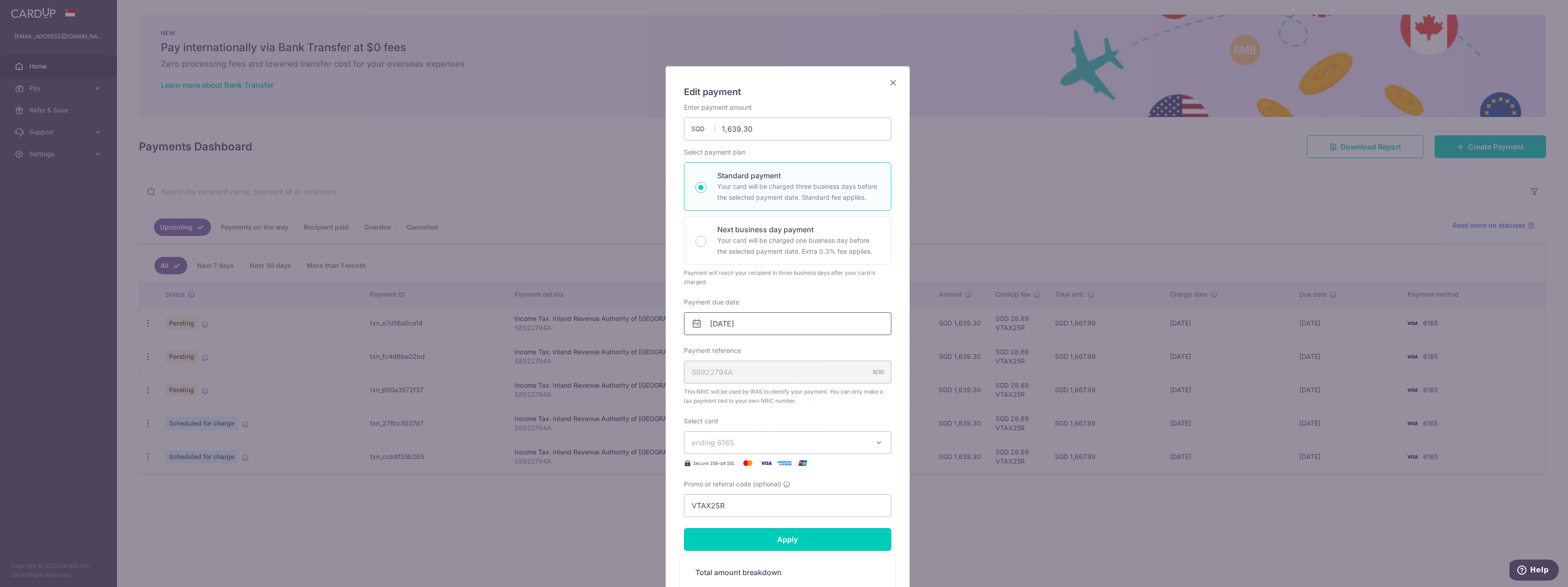
click at [743, 328] on input "23/02/2026" at bounding box center [788, 324] width 208 height 23
click at [719, 403] on link "9" at bounding box center [717, 407] width 15 height 15
type input "[DATE]"
click at [819, 426] on div "Enter payment amount 1,639.30 1639.30 SGD To change the payment amount, please …" at bounding box center [788, 389] width 208 height 572
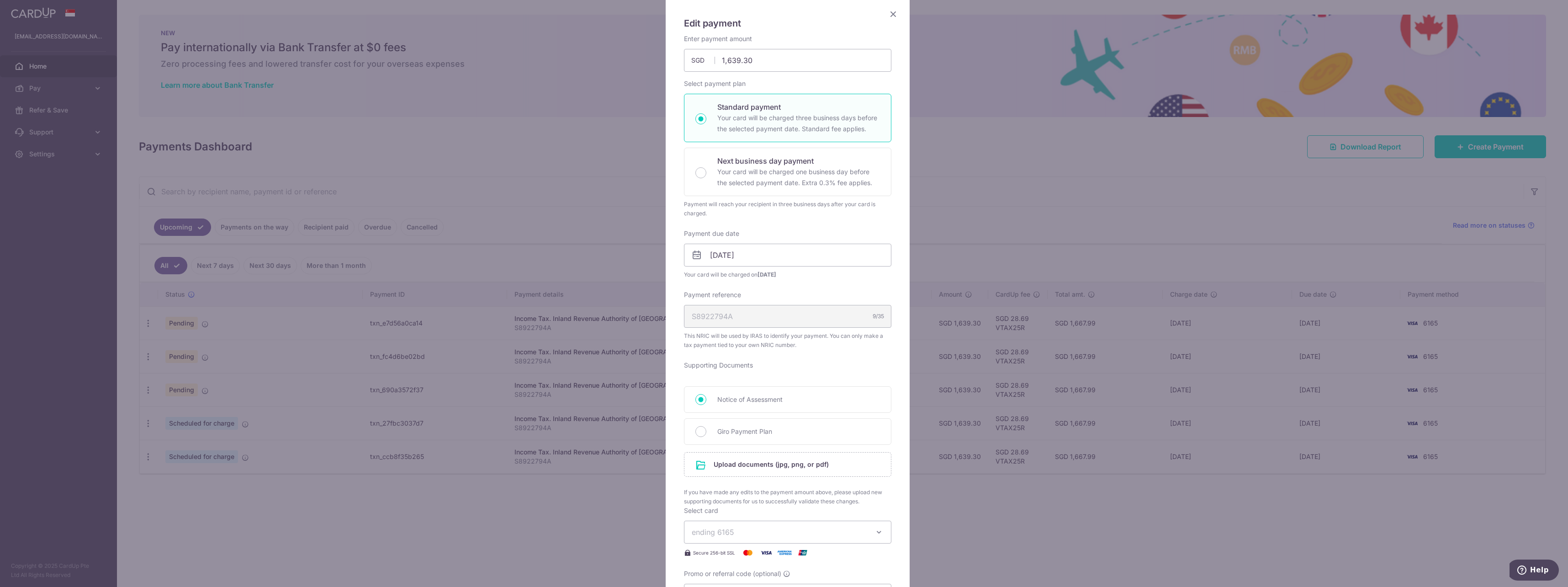
scroll to position [137, 0]
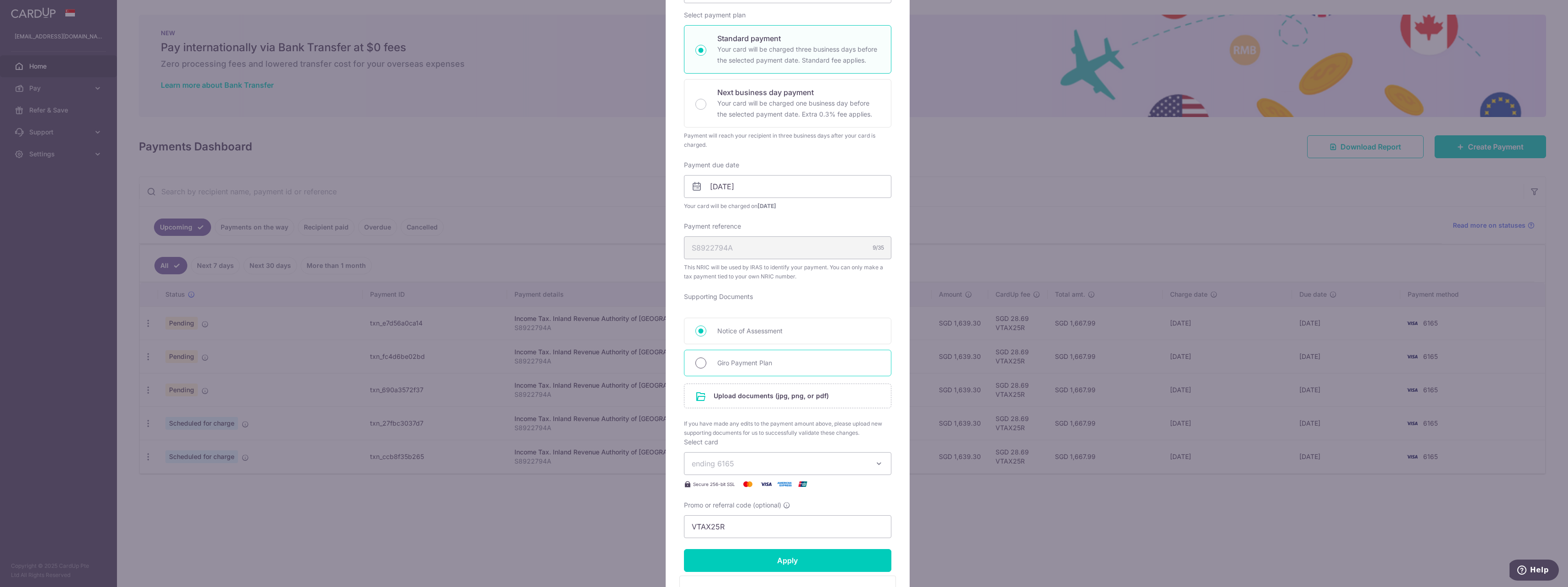
click at [699, 366] on input "Giro Payment Plan" at bounding box center [701, 363] width 11 height 11
radio input "true"
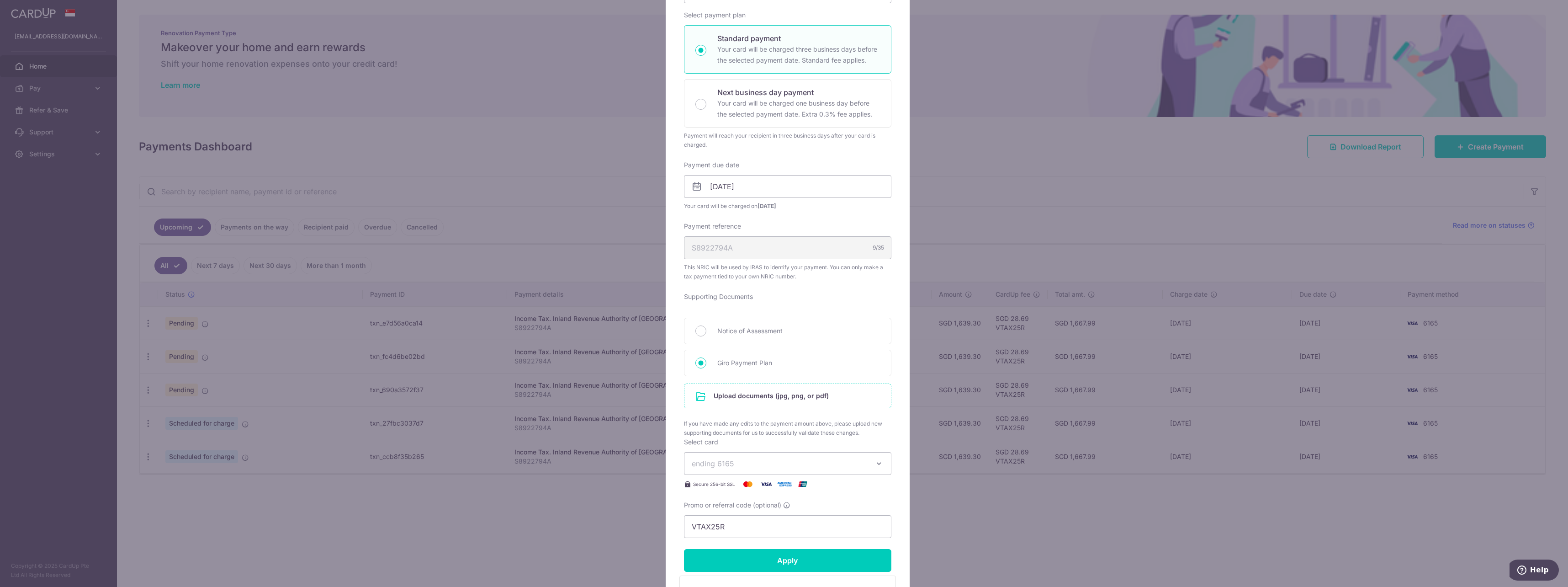
click at [742, 402] on input "file" at bounding box center [787, 395] width 206 height 24
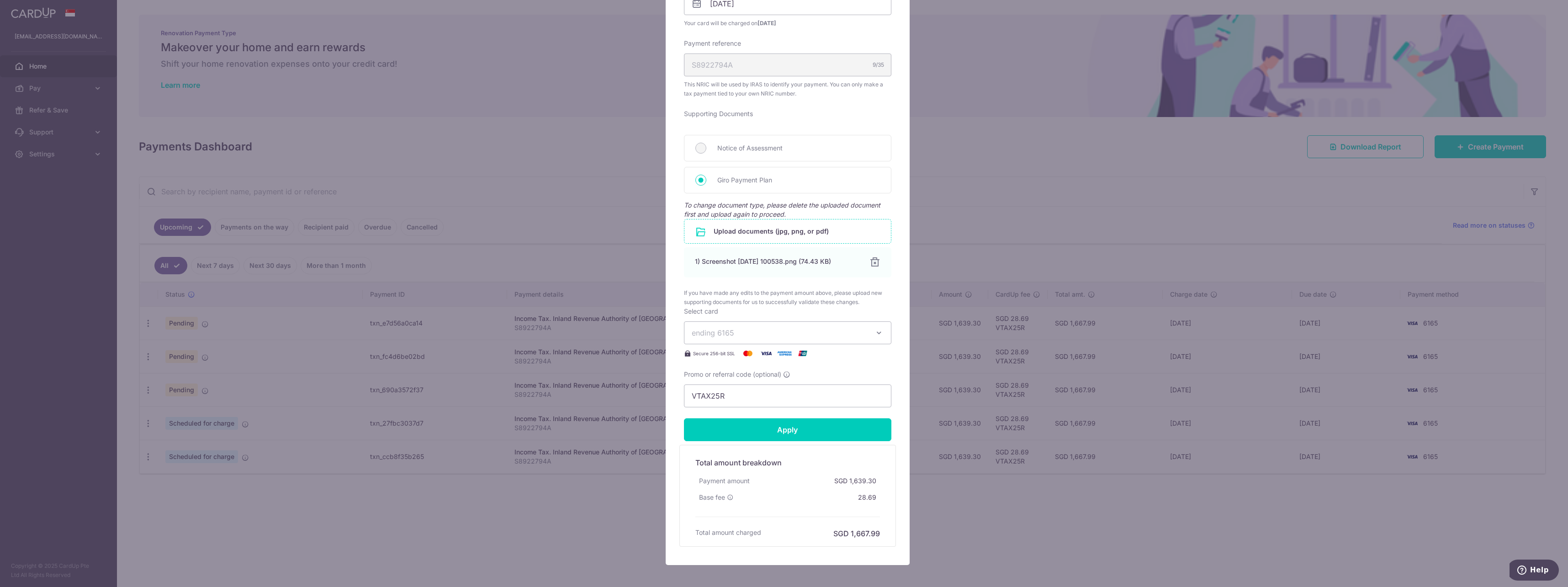
scroll to position [364, 0]
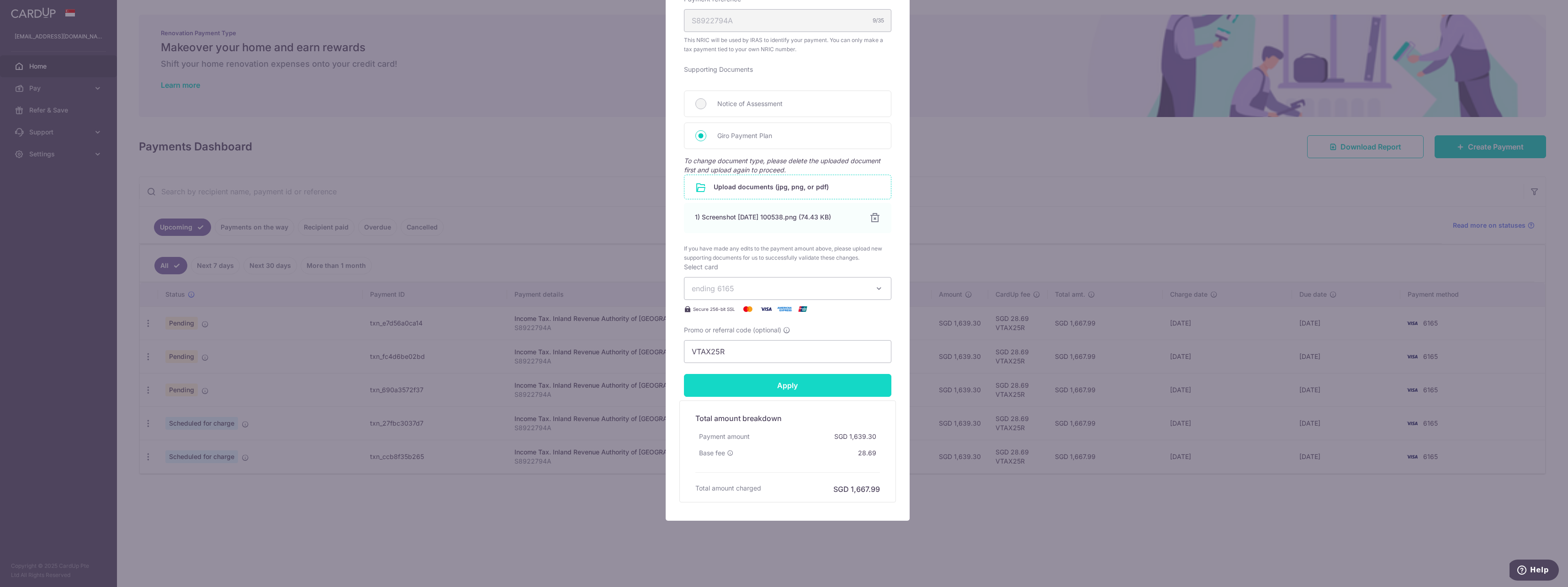
click at [764, 388] on input "Apply" at bounding box center [788, 385] width 208 height 23
type input "Successfully Applied"
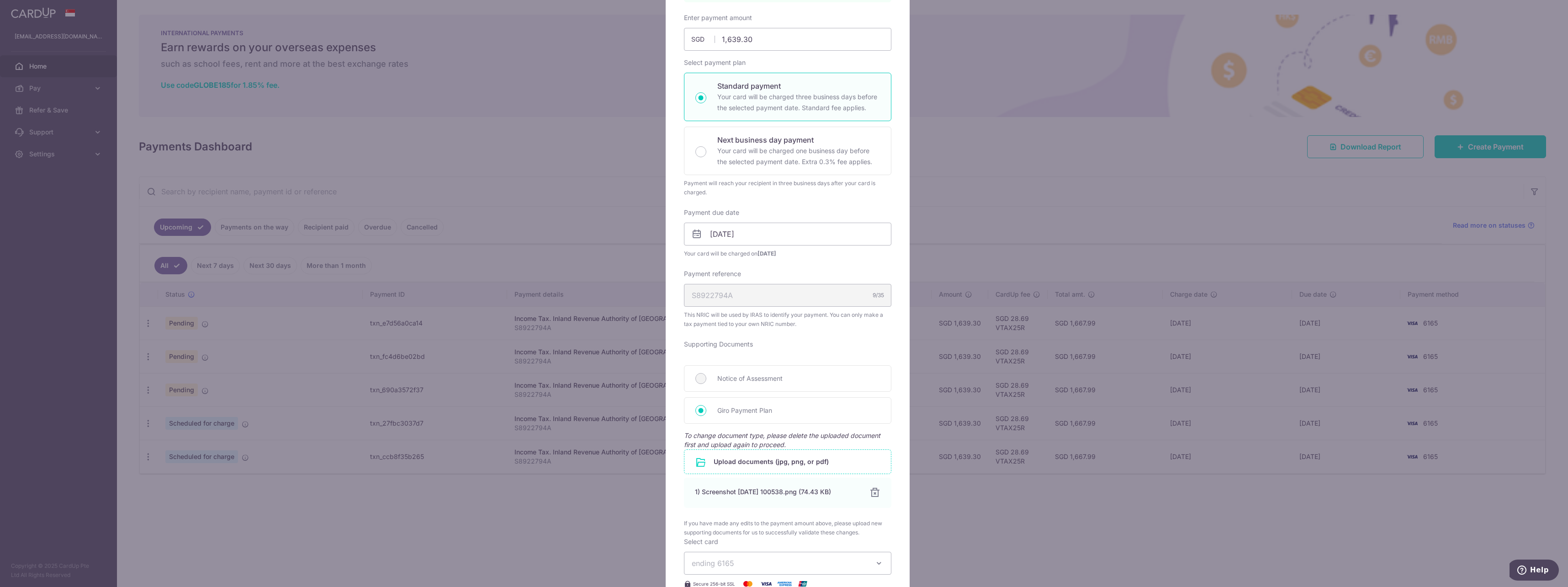
scroll to position [30, 0]
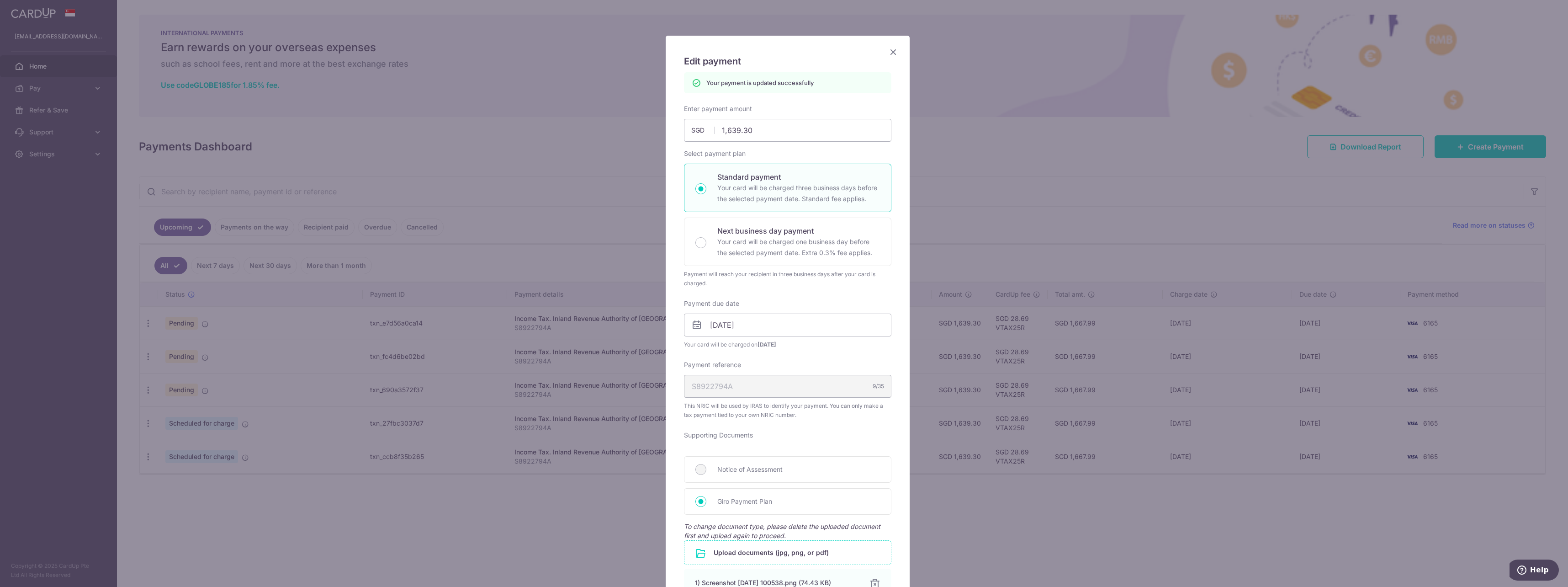
click at [887, 52] on icon "Close" at bounding box center [893, 52] width 11 height 12
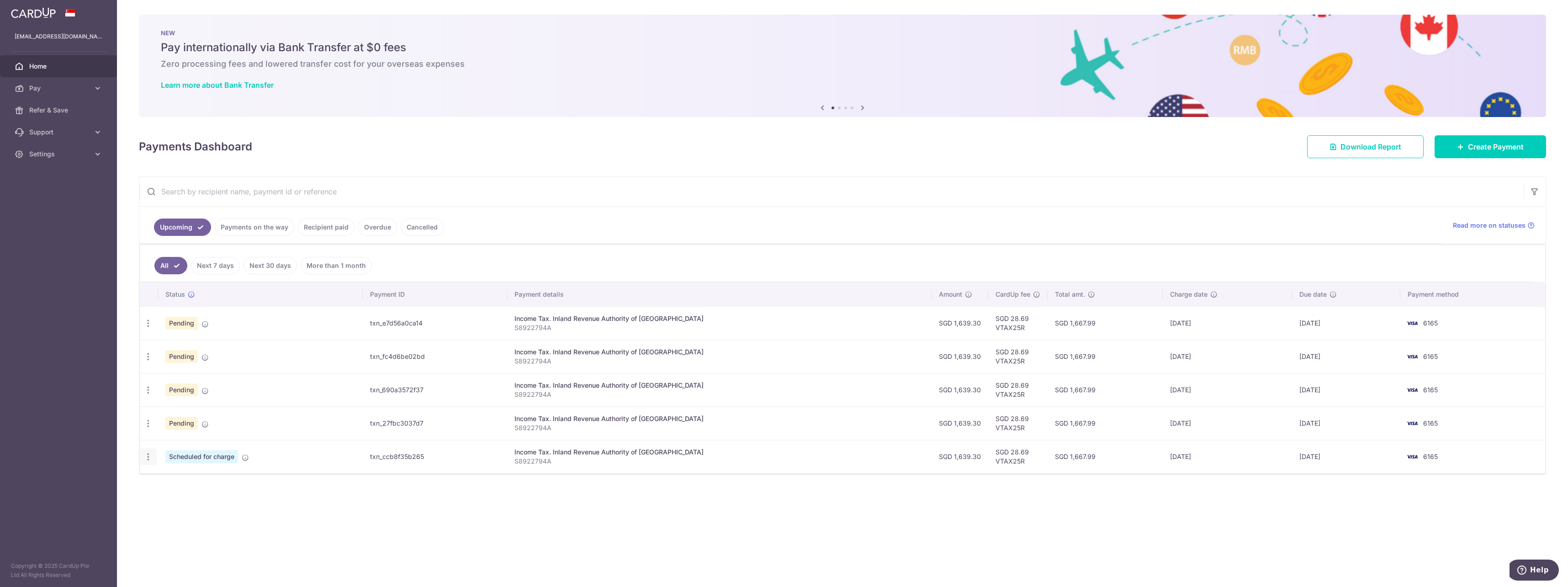
click at [151, 457] on icon "button" at bounding box center [149, 457] width 10 height 10
click at [167, 476] on span "Update payment" at bounding box center [197, 482] width 62 height 11
radio input "true"
type input "1,639.30"
type input "[DATE]"
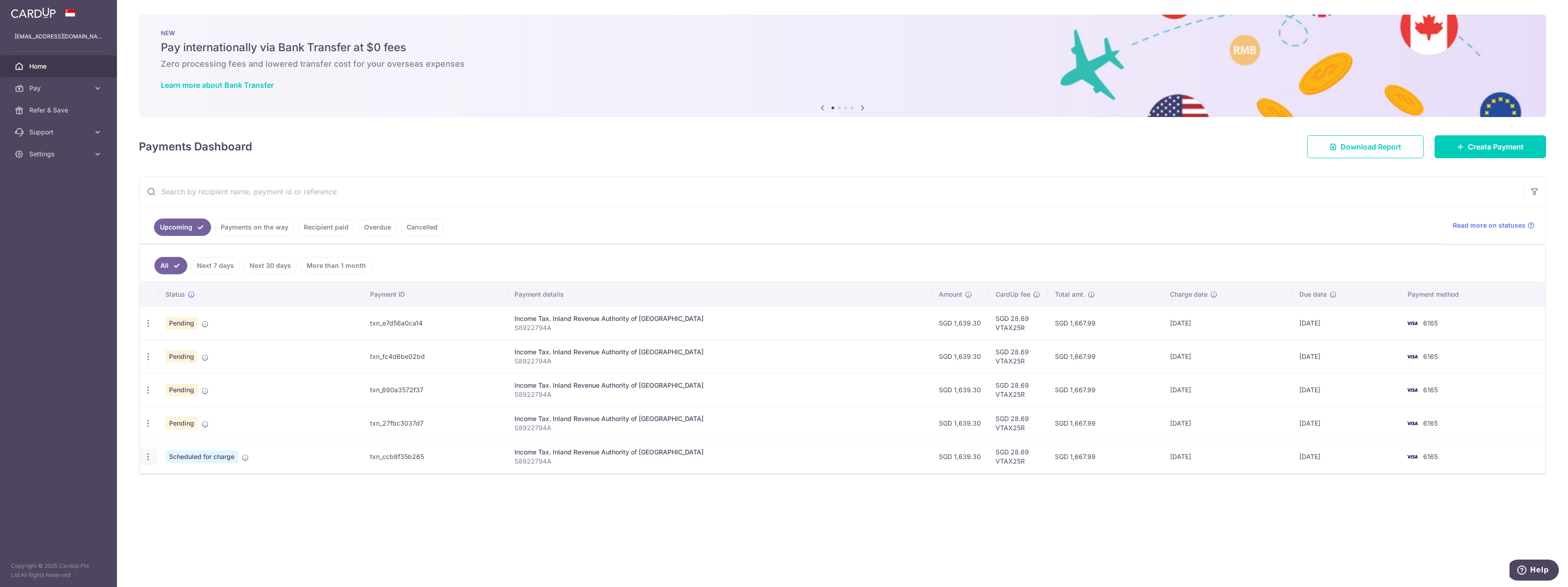
type input "S8922794A"
type input "VTAX25R"
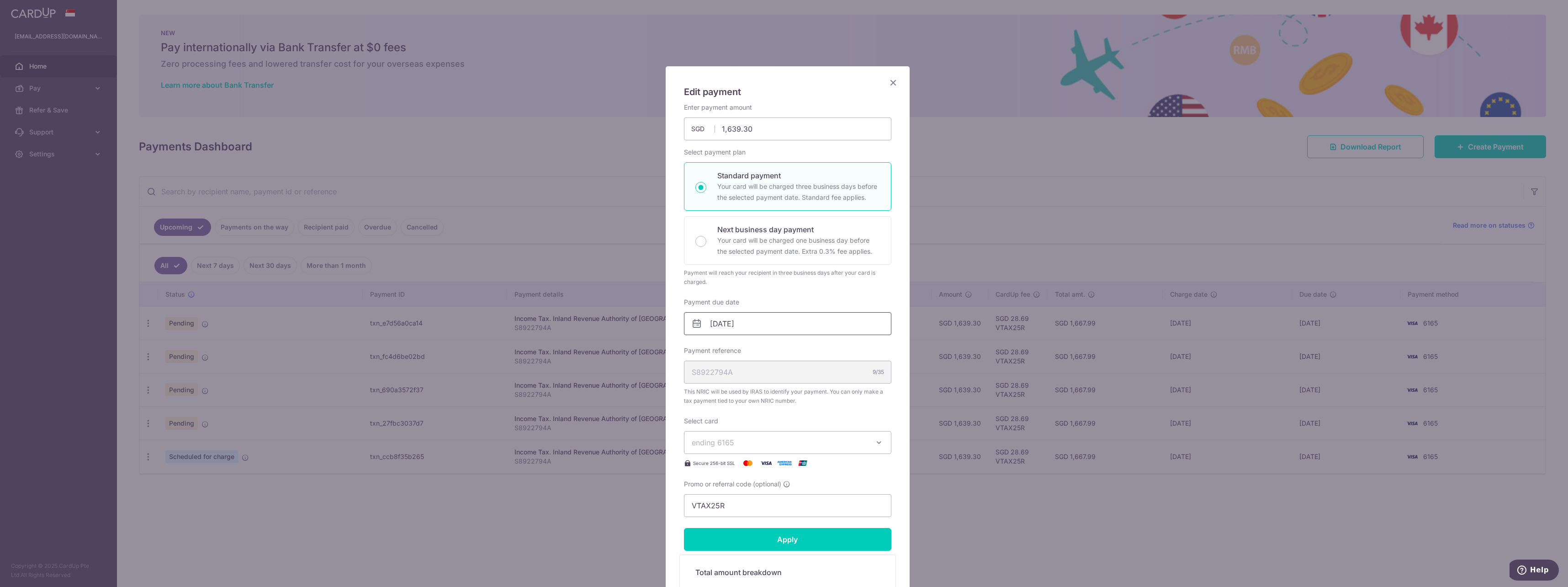
click at [755, 324] on input "[DATE]" at bounding box center [788, 324] width 208 height 23
click at [718, 406] on link "9" at bounding box center [717, 407] width 15 height 15
type input "[DATE]"
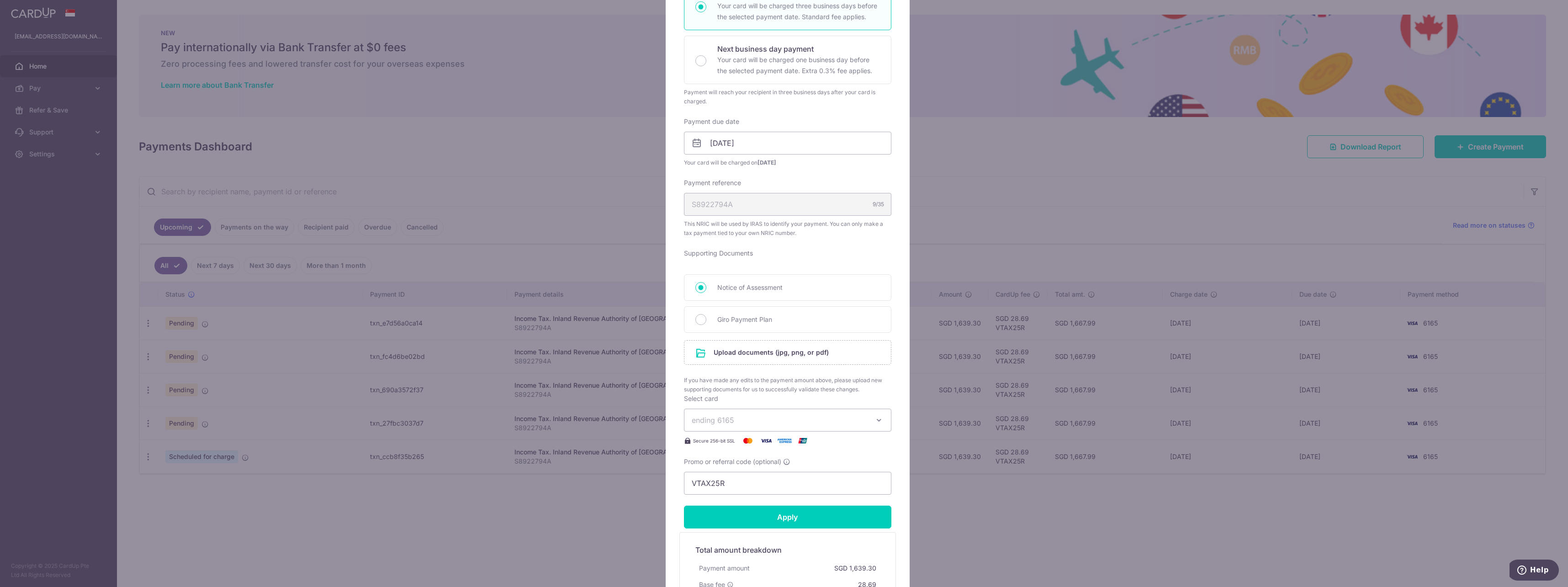
scroll to position [183, 0]
click at [721, 322] on div "Giro Payment Plan" at bounding box center [788, 317] width 208 height 27
click at [724, 345] on input "file" at bounding box center [787, 350] width 206 height 24
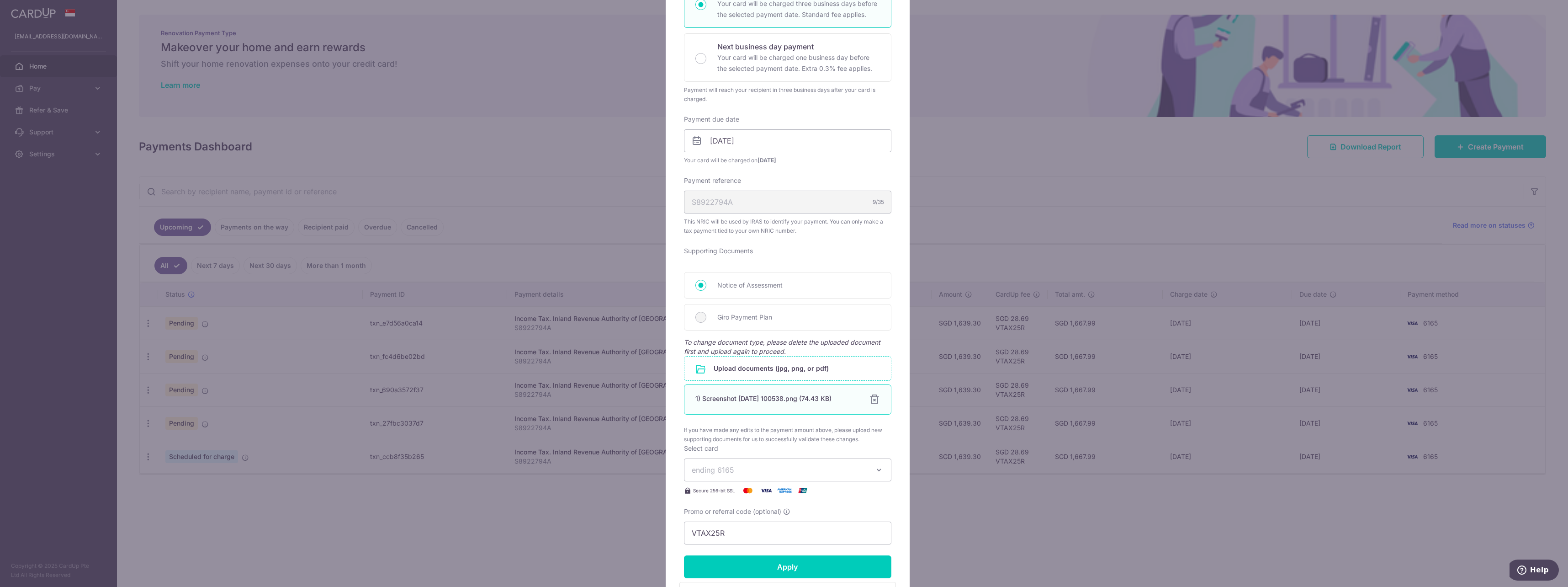
click at [871, 398] on div at bounding box center [875, 399] width 11 height 11
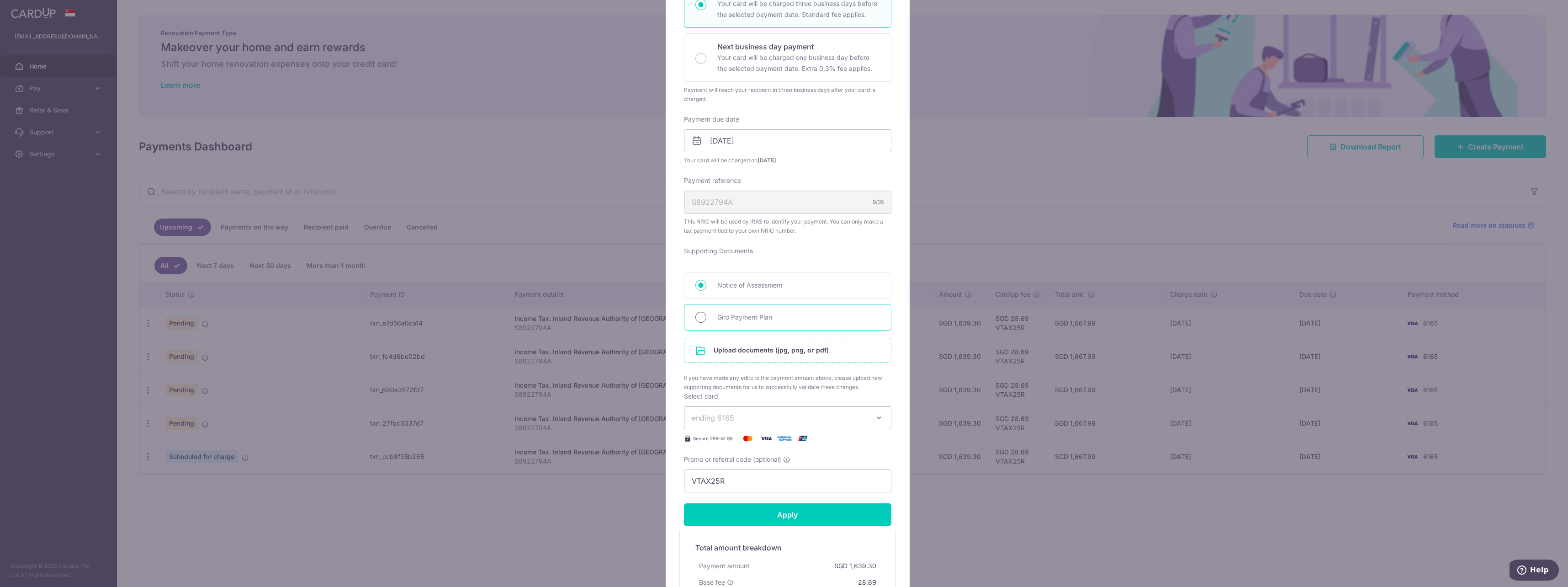
click at [697, 312] on input "Giro Payment Plan" at bounding box center [701, 317] width 11 height 11
radio input "true"
click at [782, 354] on input "file" at bounding box center [787, 350] width 206 height 24
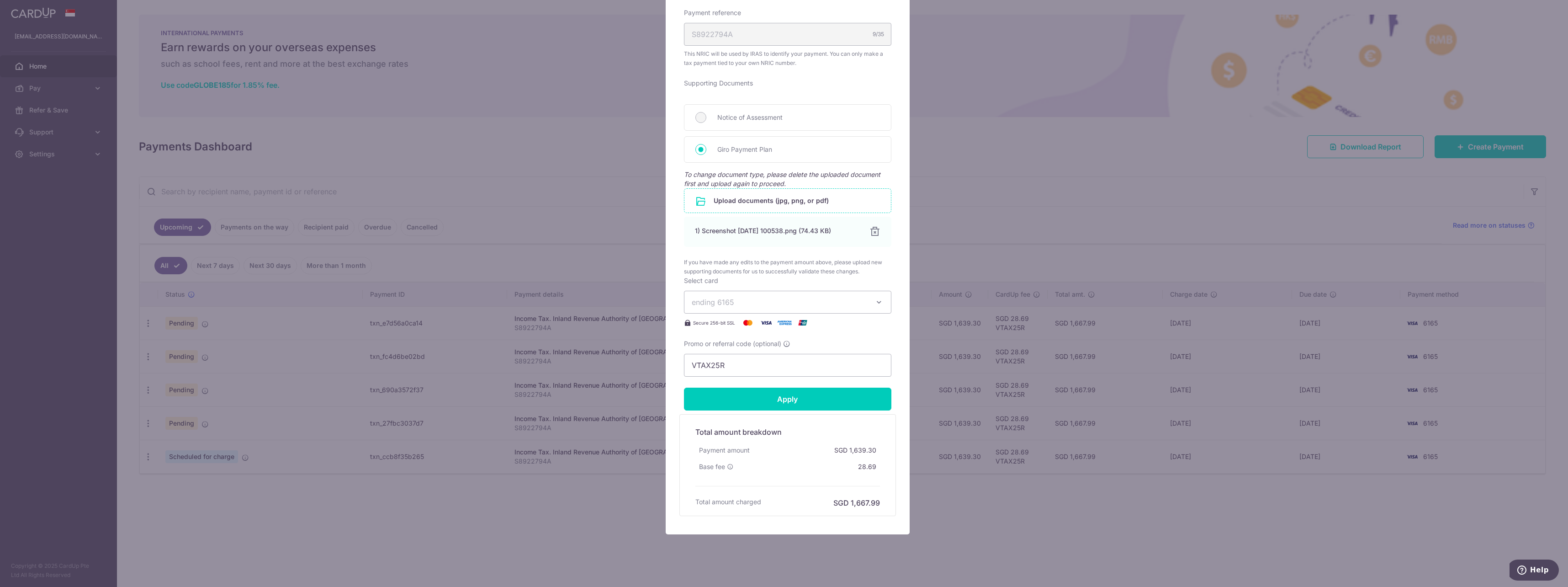
scroll to position [364, 0]
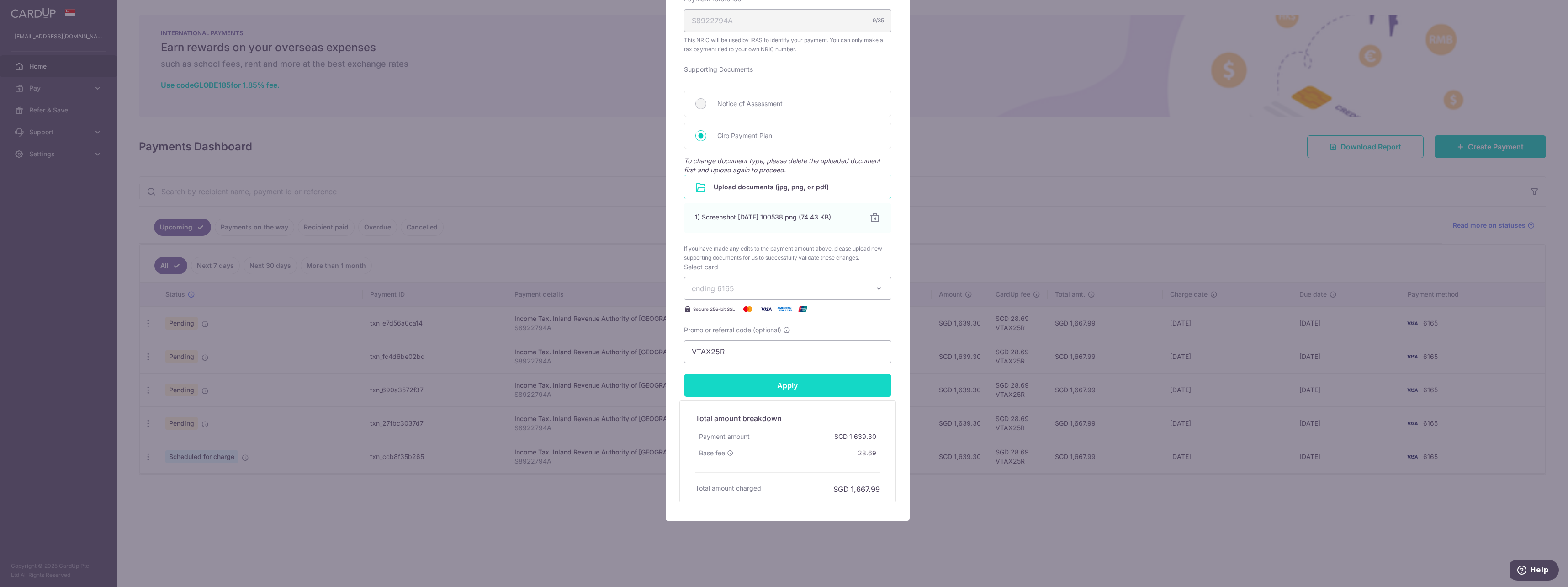
click at [798, 393] on input "Apply" at bounding box center [788, 385] width 208 height 23
type input "Successfully Applied"
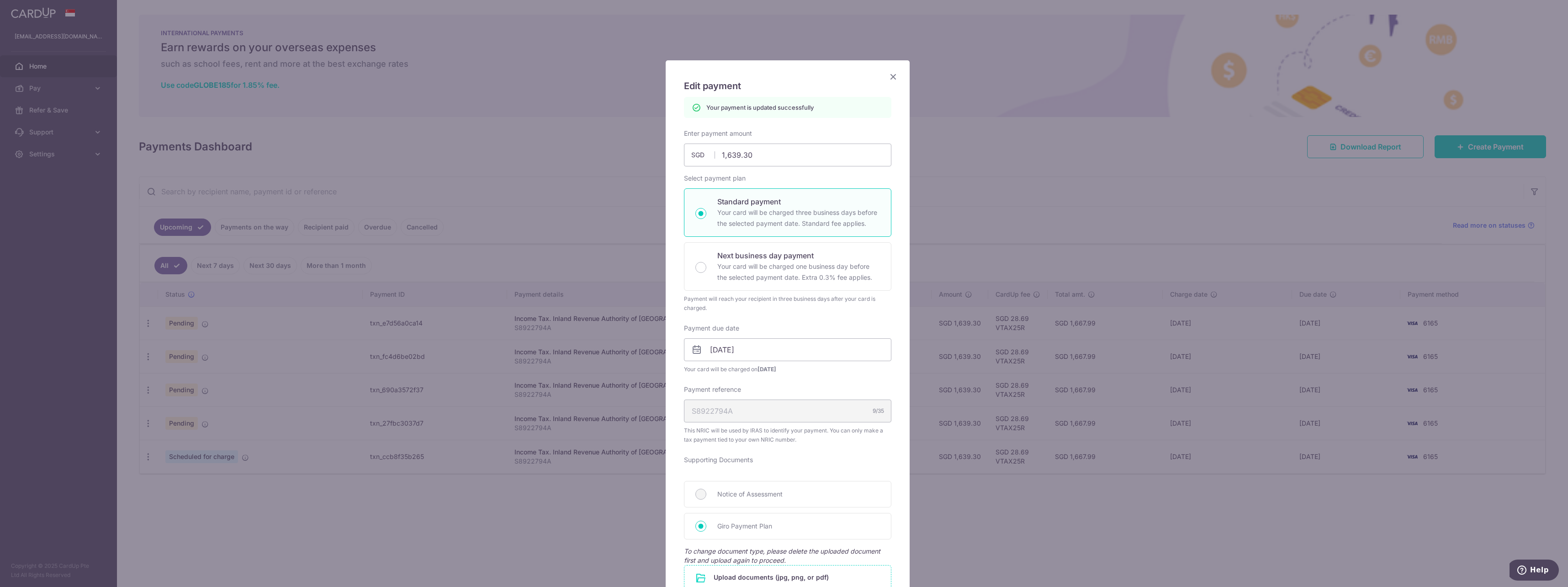
scroll to position [0, 0]
click at [891, 84] on icon "Close" at bounding box center [893, 82] width 11 height 12
